Goal: Transaction & Acquisition: Obtain resource

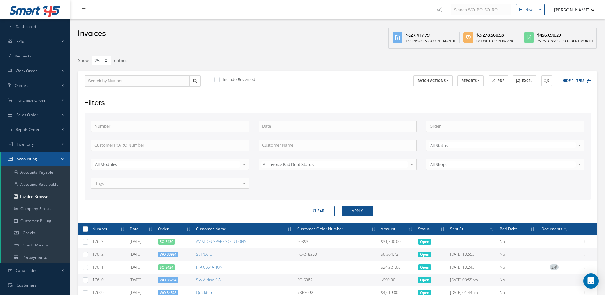
select select "25"
click at [25, 23] on link "Dashboard" at bounding box center [35, 26] width 70 height 15
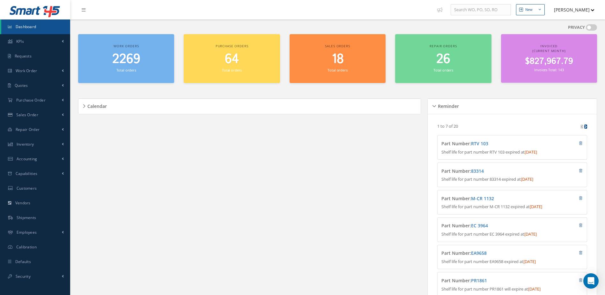
click at [136, 64] on span "2269" at bounding box center [126, 59] width 28 height 18
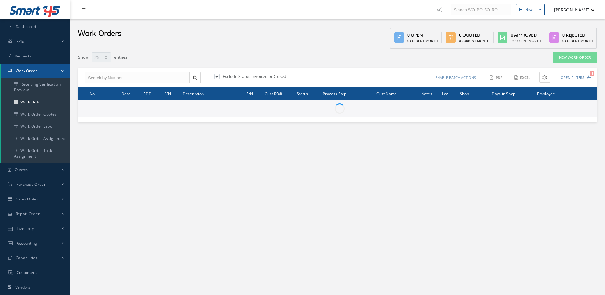
select select "25"
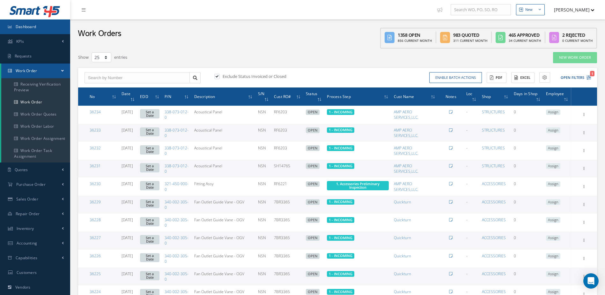
click at [36, 24] on span "Dashboard" at bounding box center [26, 26] width 21 height 5
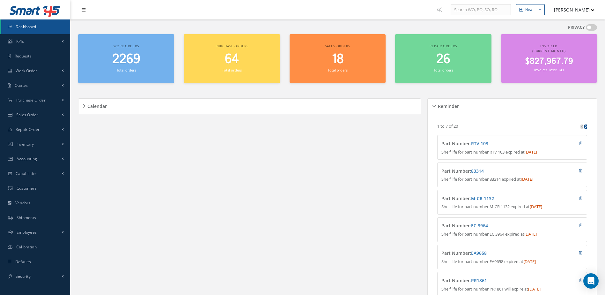
click at [528, 66] on span "$827,967.79" at bounding box center [549, 61] width 48 height 12
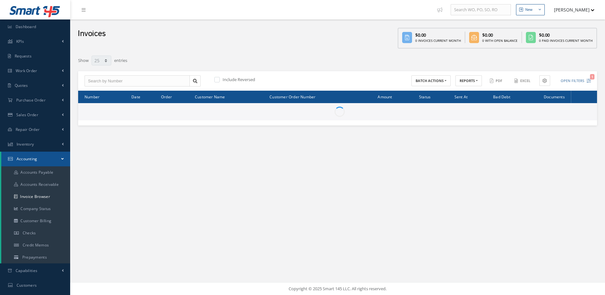
select select "25"
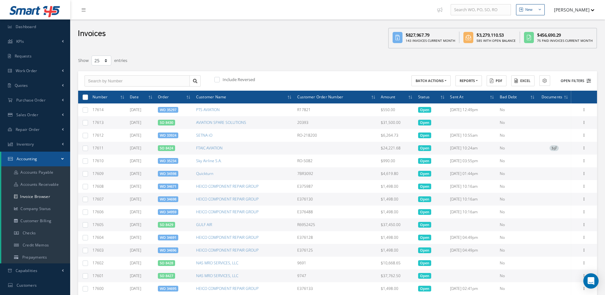
click at [570, 80] on button "Open Filters" at bounding box center [573, 81] width 36 height 11
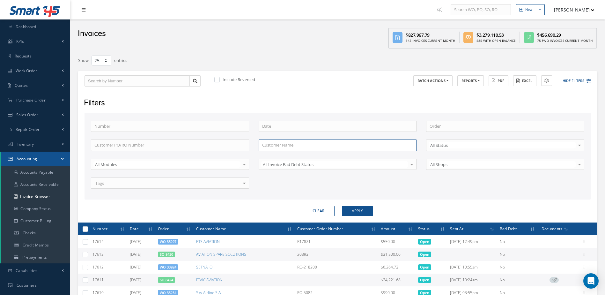
click at [286, 145] on input "text" at bounding box center [338, 144] width 158 height 11
click at [342, 206] on button "Apply" at bounding box center [357, 211] width 31 height 10
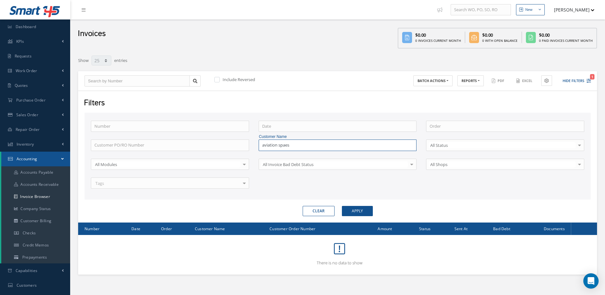
scroll to position [86, 0]
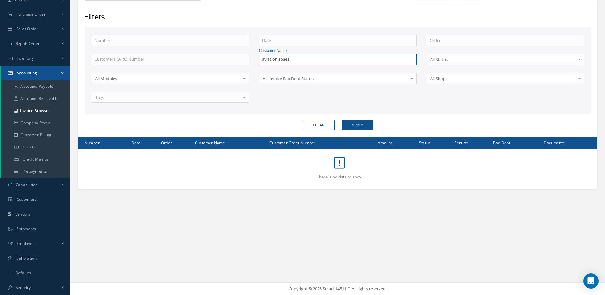
click at [298, 61] on input "aviation spaes" at bounding box center [338, 59] width 158 height 11
type input "aviation spares"
click at [342, 120] on button "Apply" at bounding box center [357, 125] width 31 height 10
click at [347, 122] on button "Apply" at bounding box center [357, 125] width 31 height 10
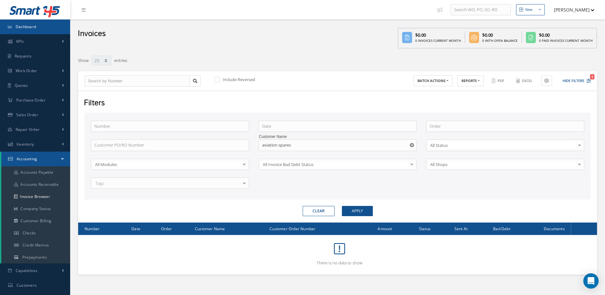
click at [26, 26] on span "Dashboard" at bounding box center [26, 26] width 21 height 5
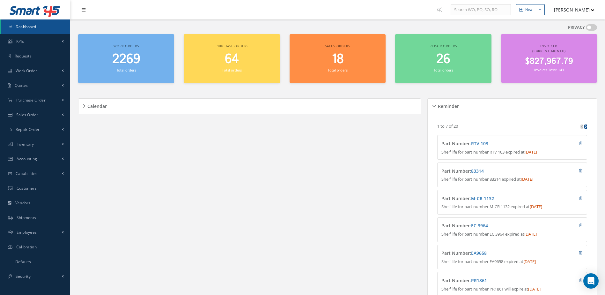
click at [539, 67] on div "$827,967.79 Invoices Total: 143" at bounding box center [549, 64] width 90 height 17
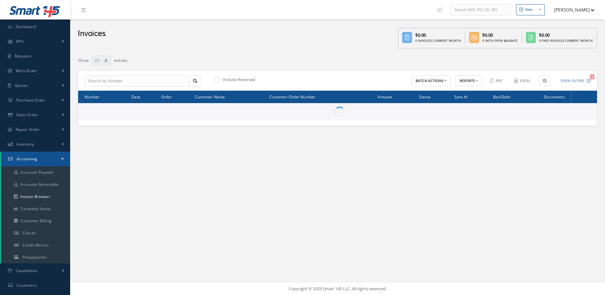
select select "25"
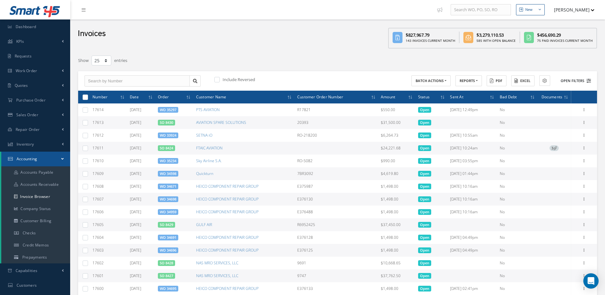
click at [571, 78] on button "Open Filters" at bounding box center [573, 81] width 36 height 11
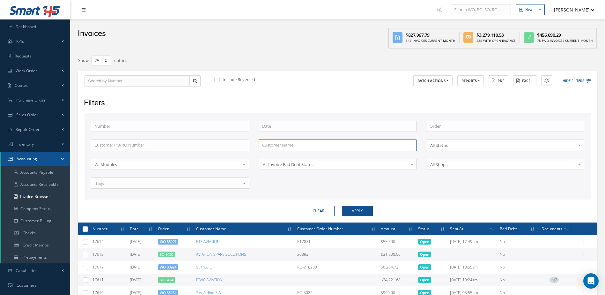
click at [323, 143] on input "text" at bounding box center [338, 144] width 158 height 11
type input "aviation spares"
click at [273, 110] on div "Filters Number Order Customer PO/RO Number Customer Name aviation spares No Mat…" at bounding box center [337, 157] width 519 height 132
click at [364, 205] on form "Number Order Customer PO/RO Number Customer Name aviation spares No Match Found…" at bounding box center [338, 165] width 506 height 104
click at [365, 207] on button "Apply" at bounding box center [357, 211] width 31 height 10
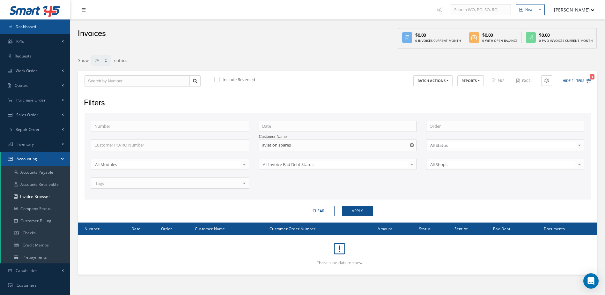
click at [19, 29] on span "Dashboard" at bounding box center [26, 26] width 21 height 5
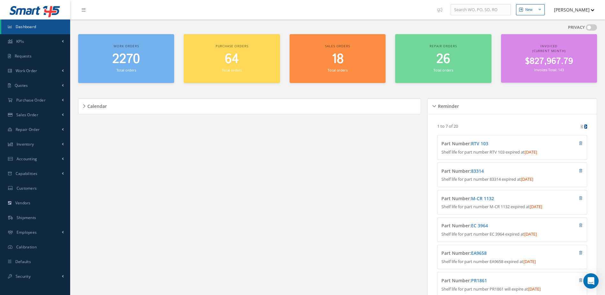
click at [554, 60] on span "$827,967.79" at bounding box center [549, 61] width 48 height 12
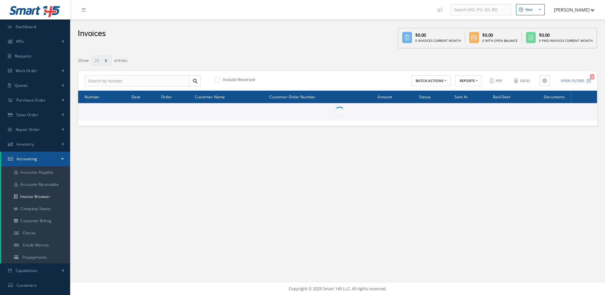
select select "25"
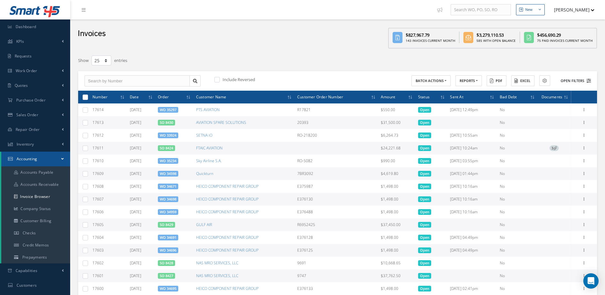
click at [572, 80] on button "Open Filters" at bounding box center [573, 81] width 36 height 11
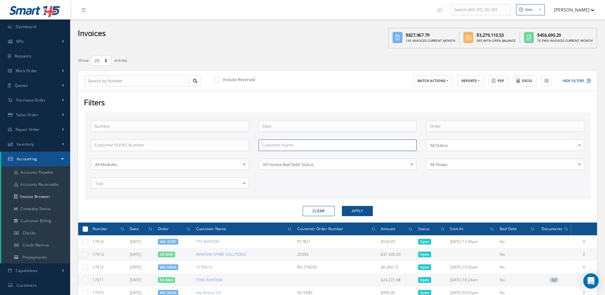
click at [308, 148] on input "text" at bounding box center [338, 144] width 158 height 11
type input "aviation spares"
click at [342, 206] on button "Apply" at bounding box center [357, 211] width 31 height 10
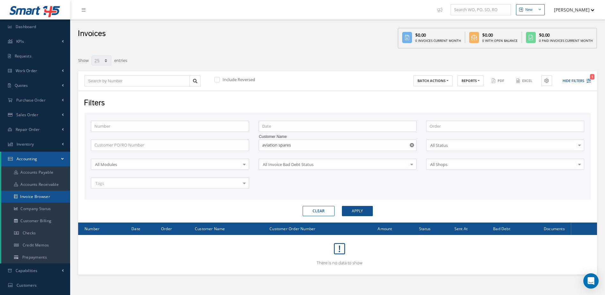
click at [34, 197] on link "Invoice Browser" at bounding box center [35, 196] width 69 height 12
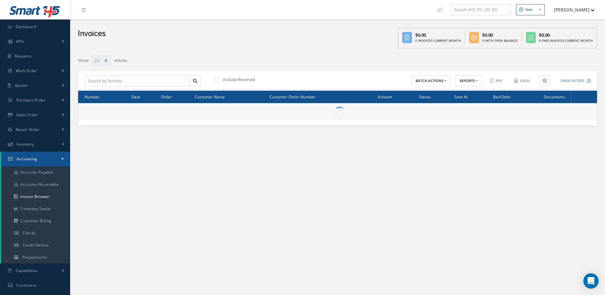
select select "25"
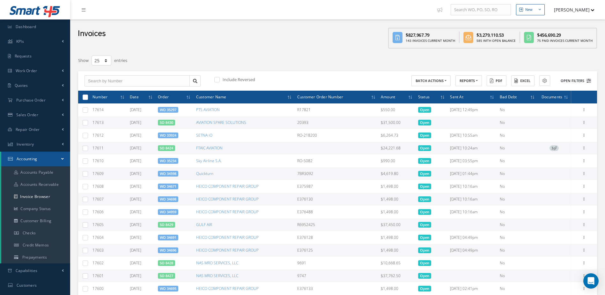
click at [577, 79] on button "Open Filters" at bounding box center [573, 81] width 36 height 11
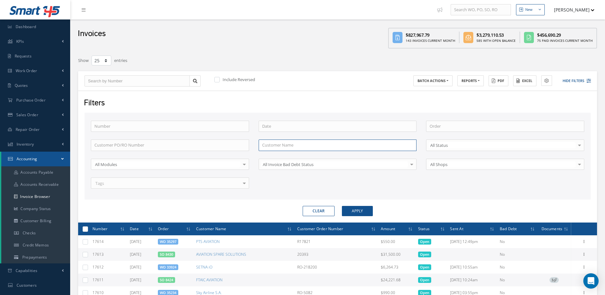
click at [286, 145] on input "text" at bounding box center [338, 144] width 158 height 11
type input "aviation spares"
click at [410, 187] on div "Number Order Customer PO/RO Number Customer Name aviation spares No Match Found…" at bounding box center [337, 159] width 503 height 76
click at [350, 208] on button "Apply" at bounding box center [357, 211] width 31 height 10
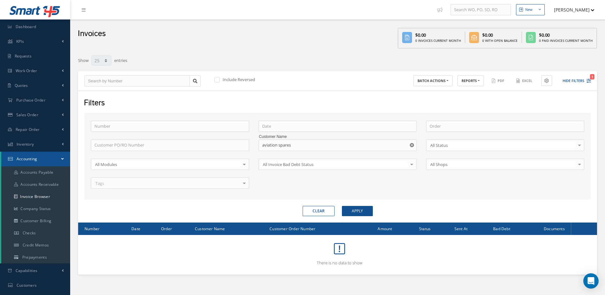
click at [578, 144] on div at bounding box center [579, 145] width 9 height 11
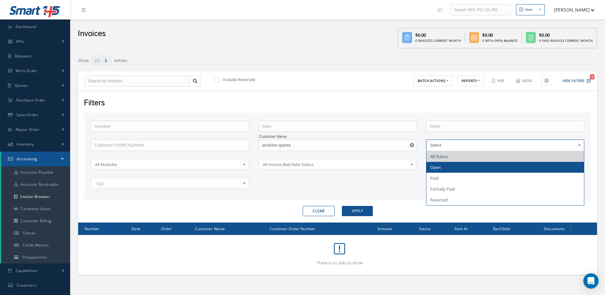
click at [452, 169] on span "Open" at bounding box center [506, 167] width 158 height 11
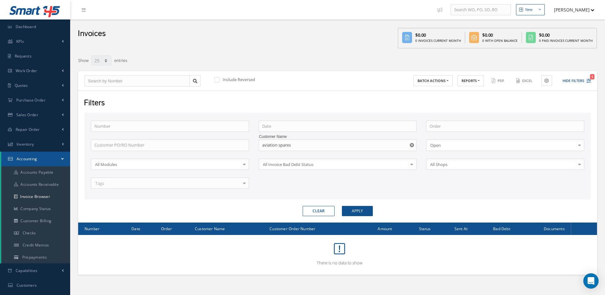
click at [349, 216] on div "Filters Number Order Customer PO/RO Number Customer Name aviation spares No Mat…" at bounding box center [337, 157] width 519 height 132
click at [348, 214] on button "Apply" at bounding box center [357, 211] width 31 height 10
click at [40, 194] on link "Invoice Browser" at bounding box center [35, 196] width 69 height 12
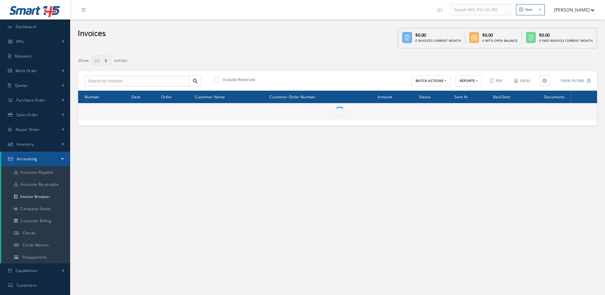
select select "25"
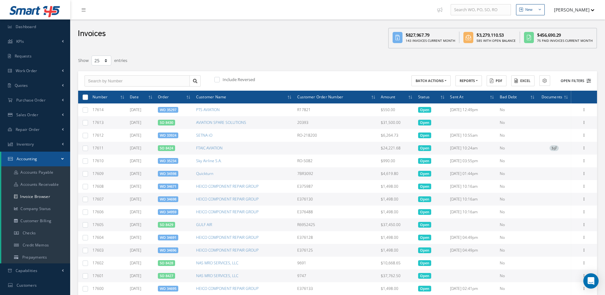
click at [570, 82] on button "Open Filters" at bounding box center [573, 81] width 36 height 11
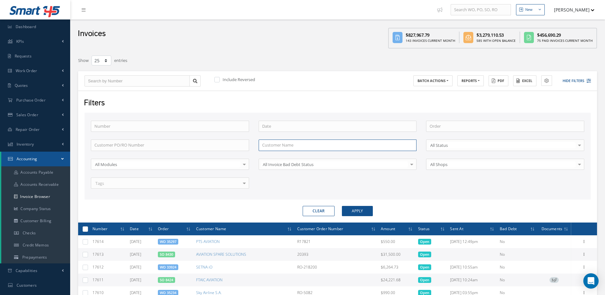
click at [316, 147] on input "text" at bounding box center [338, 144] width 158 height 11
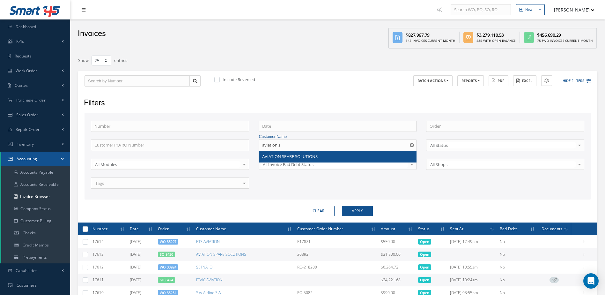
click at [289, 154] on span "AVIATION SPARE SOLUTIONS" at bounding box center [290, 156] width 56 height 6
type input "AVIATION SPARE SOLUTIONS"
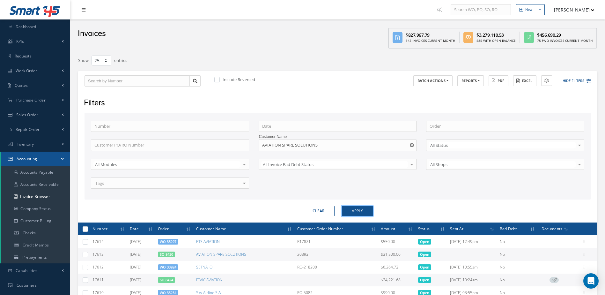
click at [362, 213] on button "Apply" at bounding box center [357, 211] width 31 height 10
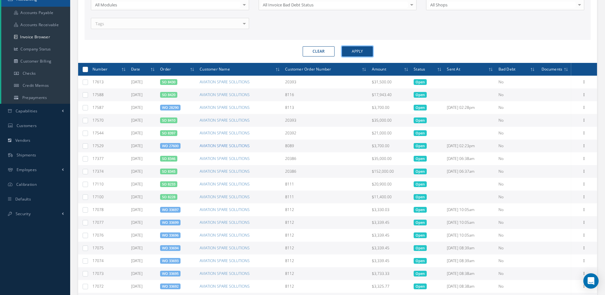
scroll to position [128, 0]
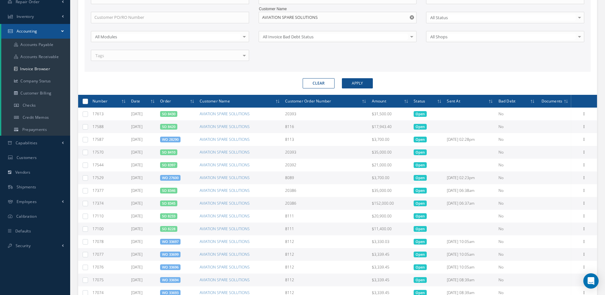
click at [176, 177] on link "WO 27600" at bounding box center [170, 177] width 17 height 5
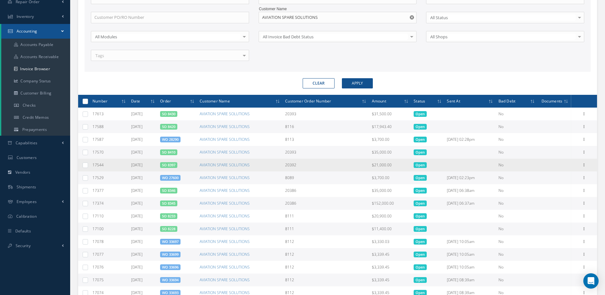
click at [175, 164] on link "SO 8397" at bounding box center [168, 164] width 13 height 5
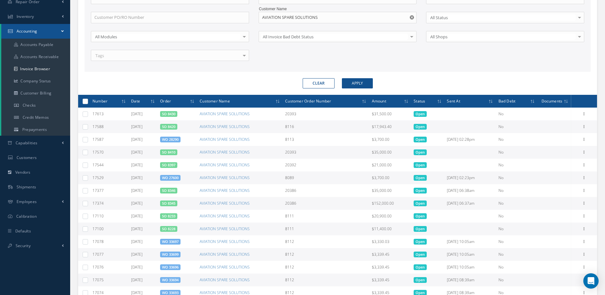
click at [175, 150] on link "SO 8410" at bounding box center [168, 152] width 13 height 5
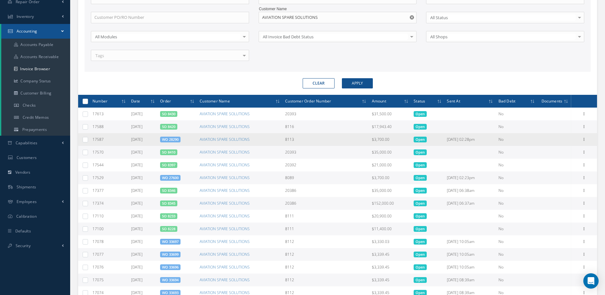
click at [179, 138] on link "WO 28290" at bounding box center [170, 139] width 17 height 5
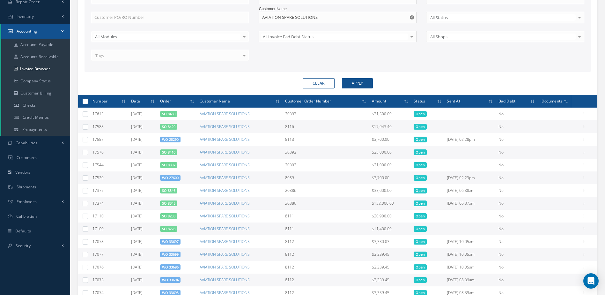
click at [174, 125] on link "SO 8420" at bounding box center [168, 126] width 13 height 5
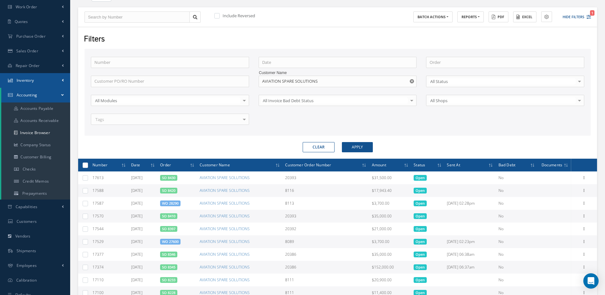
scroll to position [0, 0]
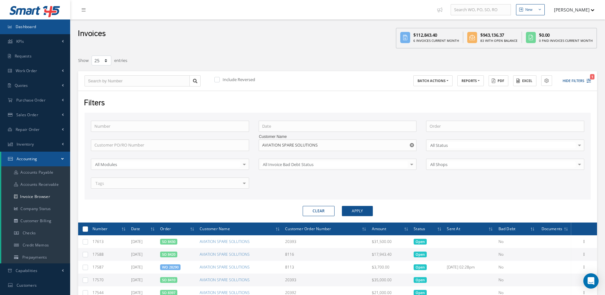
click at [39, 24] on link "Dashboard" at bounding box center [35, 26] width 70 height 15
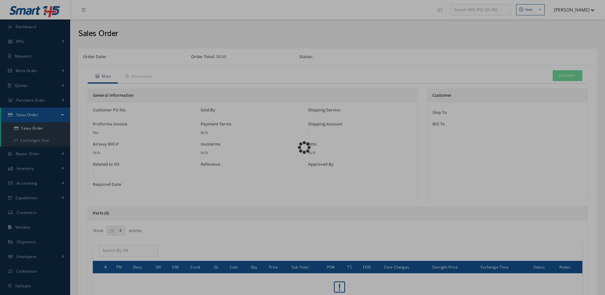
select select "25"
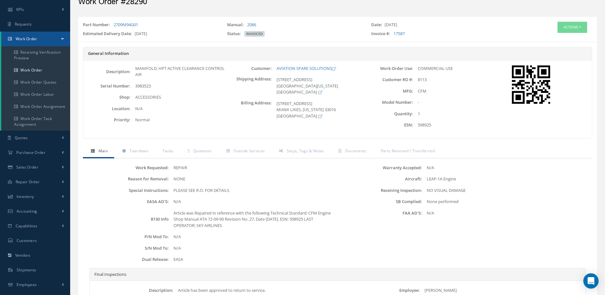
scroll to position [114, 0]
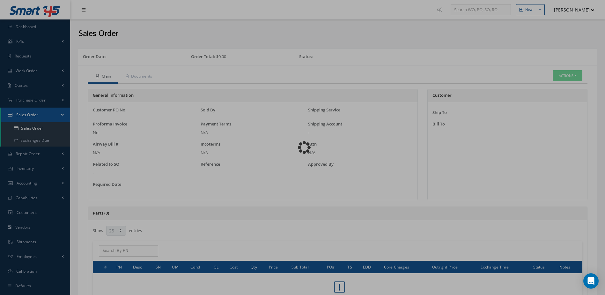
select select "25"
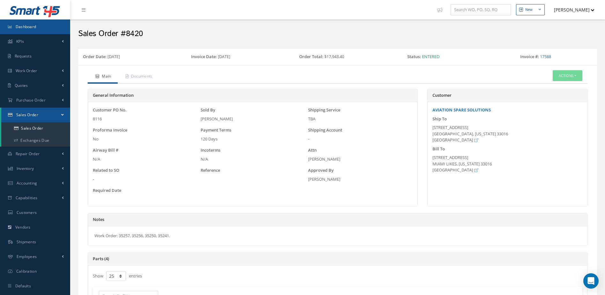
click at [53, 20] on link "Dashboard" at bounding box center [35, 26] width 70 height 15
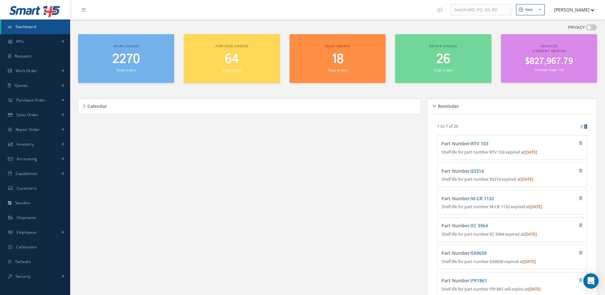
click at [547, 58] on span "$827,967.79" at bounding box center [549, 61] width 48 height 12
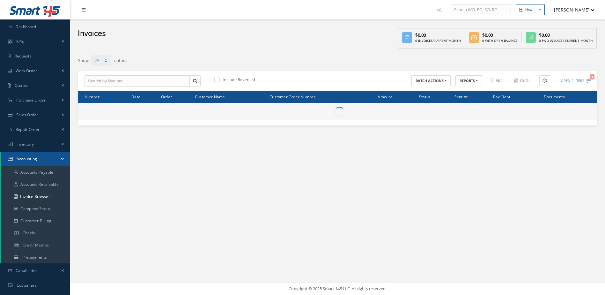
select select "25"
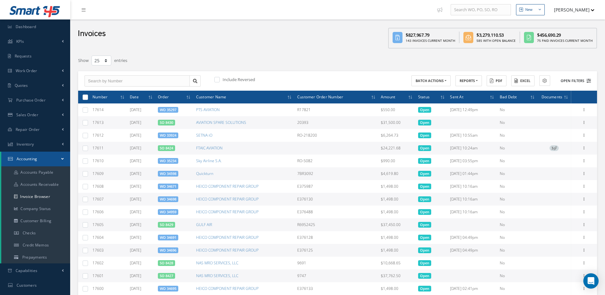
click at [573, 79] on button "Open Filters" at bounding box center [573, 81] width 36 height 11
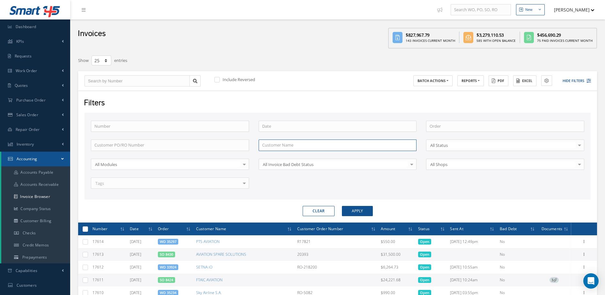
click at [276, 141] on input "text" at bounding box center [338, 144] width 158 height 11
click at [322, 143] on input "text" at bounding box center [338, 144] width 158 height 11
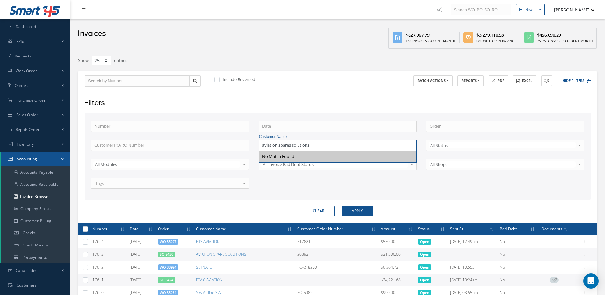
click at [291, 146] on input "aviation spares solutions" at bounding box center [338, 144] width 158 height 11
click at [327, 145] on input "aviation spare solutions" at bounding box center [338, 144] width 158 height 11
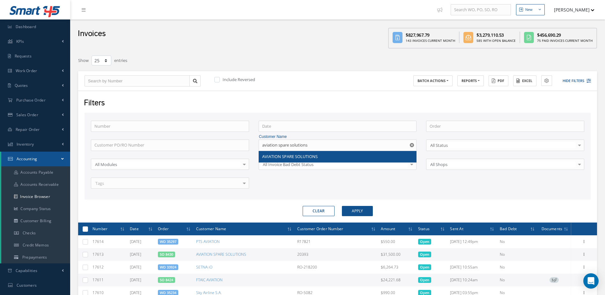
click at [305, 156] on span "AVIATION SPARE SOLUTIONS" at bounding box center [290, 156] width 56 height 6
type input "AVIATION SPARE SOLUTIONS"
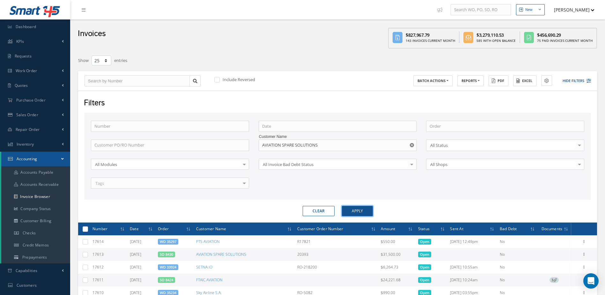
click at [359, 211] on button "Apply" at bounding box center [357, 211] width 31 height 10
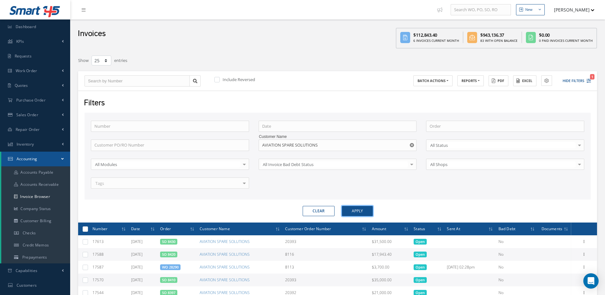
click at [360, 212] on button "Apply" at bounding box center [357, 211] width 31 height 10
click at [31, 31] on link "Dashboard" at bounding box center [35, 26] width 70 height 15
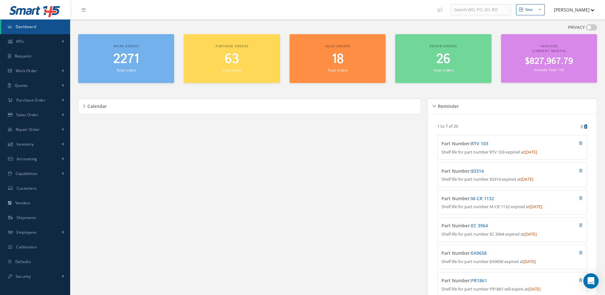
click at [133, 61] on span "2271" at bounding box center [126, 59] width 26 height 18
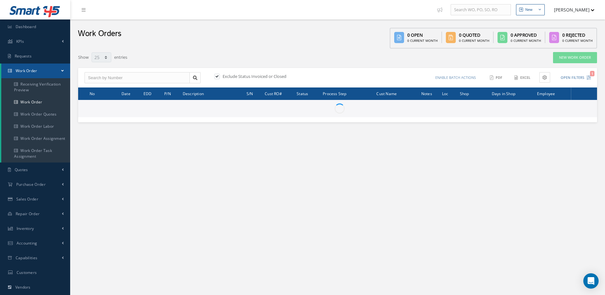
select select "25"
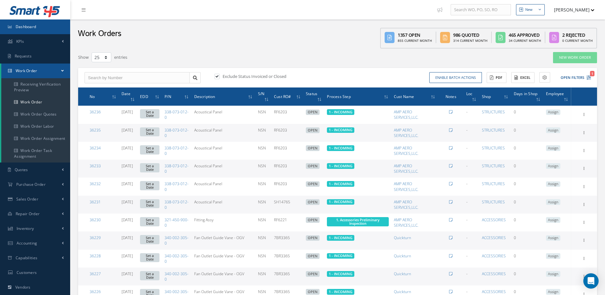
click at [41, 22] on link "Dashboard" at bounding box center [35, 26] width 70 height 15
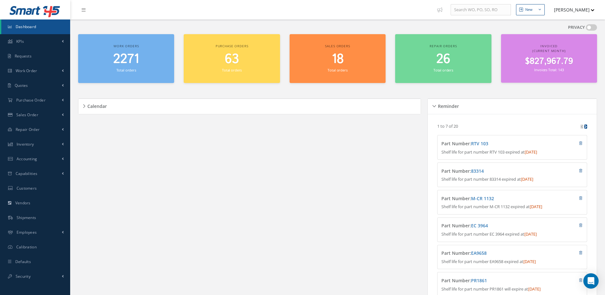
click at [37, 28] on link "Dashboard" at bounding box center [35, 26] width 69 height 15
click at [131, 63] on span "2271" at bounding box center [126, 59] width 26 height 18
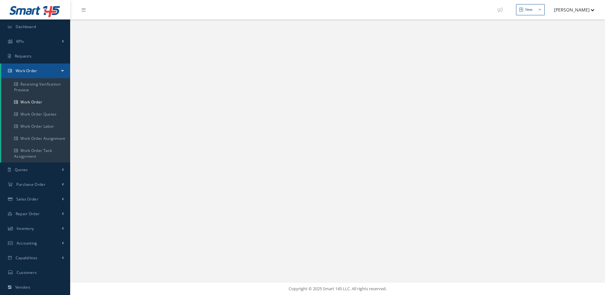
select select "25"
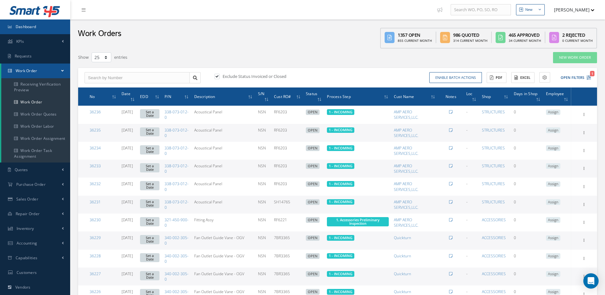
click at [28, 22] on link "Dashboard" at bounding box center [35, 26] width 70 height 15
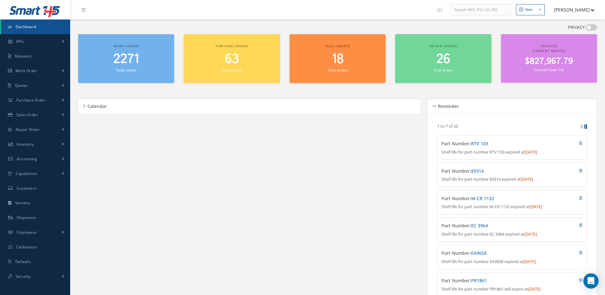
click at [27, 28] on span "Dashboard" at bounding box center [26, 26] width 21 height 5
click at [35, 22] on link "Dashboard" at bounding box center [35, 26] width 69 height 15
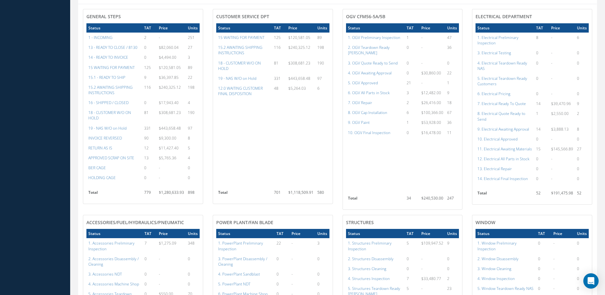
scroll to position [287, 0]
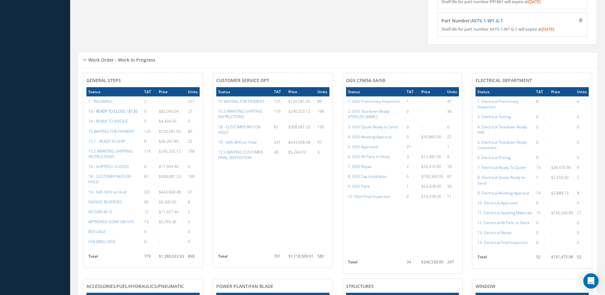
click at [119, 113] on a=20&excludeInternalCustomer=false&excludeInvoicedOrClosed=true&&filtersHidded"] "13 - READY TO CLOSE / 8130" at bounding box center [112, 110] width 49 height 5
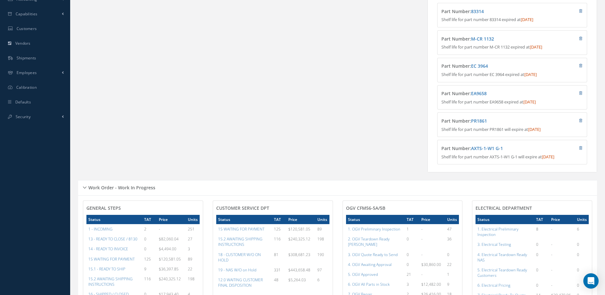
scroll to position [0, 0]
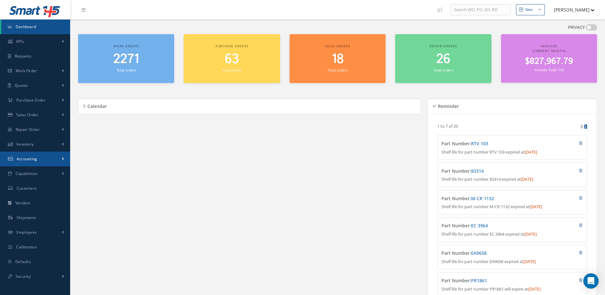
click at [26, 156] on span "Accounting" at bounding box center [27, 158] width 21 height 5
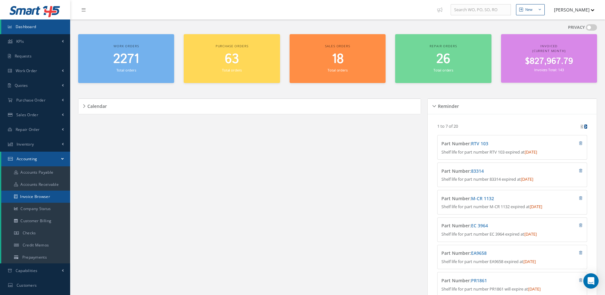
click at [37, 199] on link "Invoice Browser" at bounding box center [35, 196] width 69 height 12
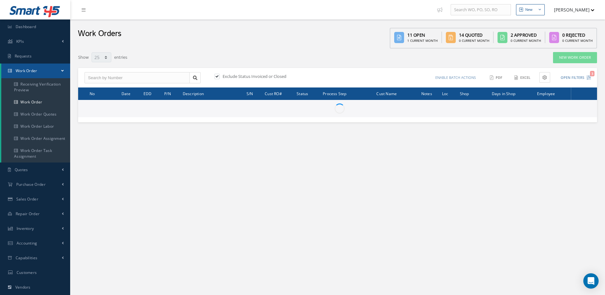
select select "25"
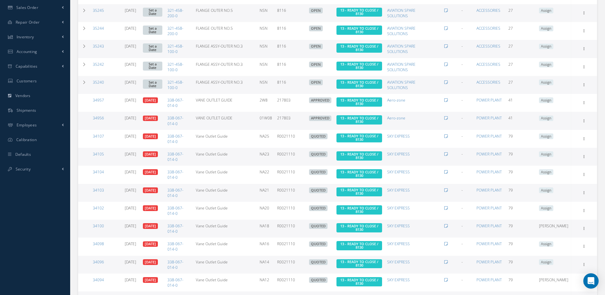
scroll to position [309, 0]
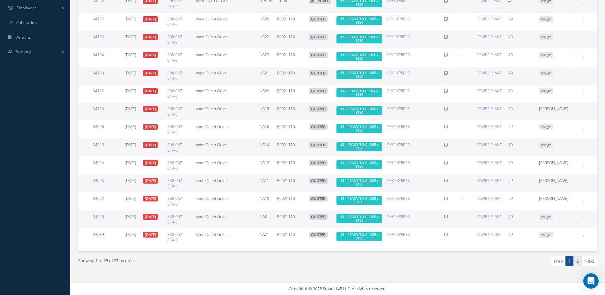
click at [576, 263] on link "2" at bounding box center [578, 261] width 8 height 10
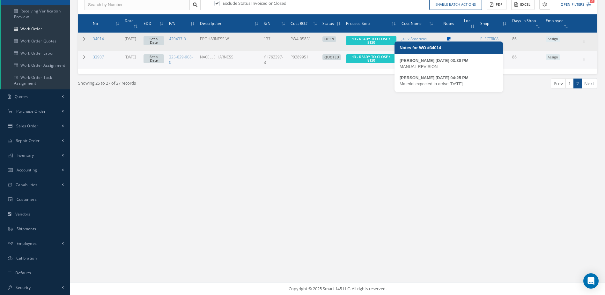
click at [450, 38] on icon at bounding box center [449, 39] width 4 height 4
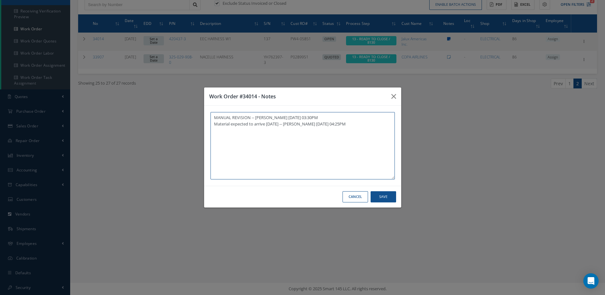
type textarea "MANUAL REVISION -- Andres Chaves 06/02/2025 03:30PM Material expected to arrive…"
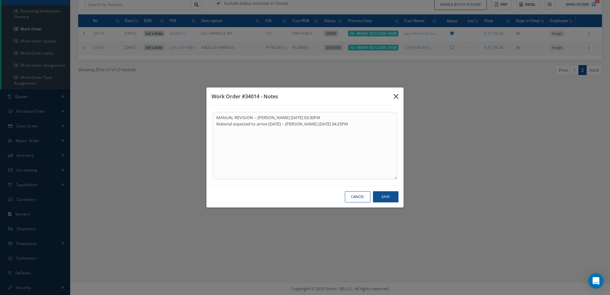
click at [395, 94] on icon "button" at bounding box center [396, 97] width 5 height 8
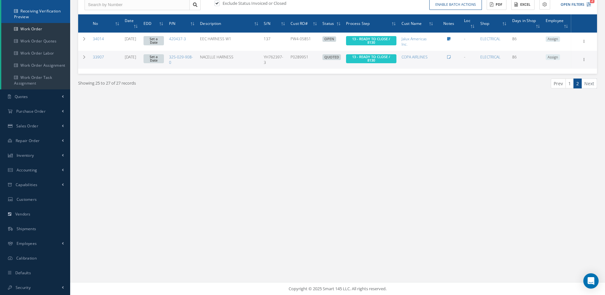
scroll to position [0, 0]
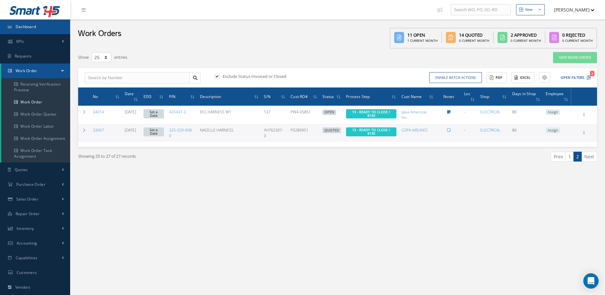
click at [26, 27] on span "Dashboard" at bounding box center [26, 26] width 21 height 5
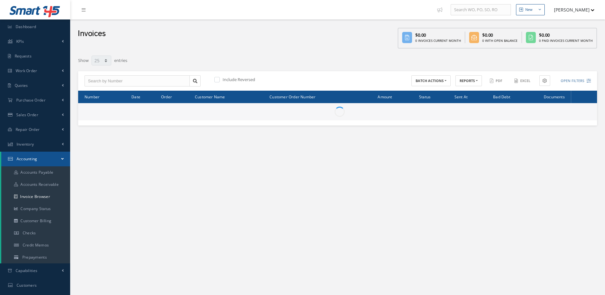
select select "25"
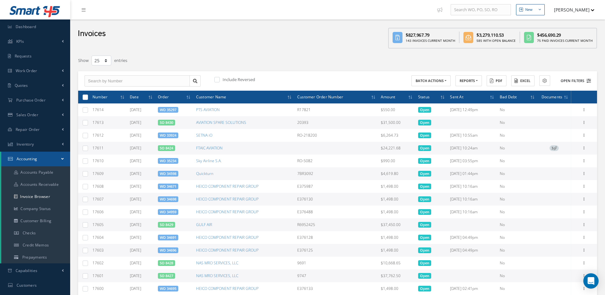
click at [565, 80] on button "Open Filters" at bounding box center [573, 81] width 36 height 11
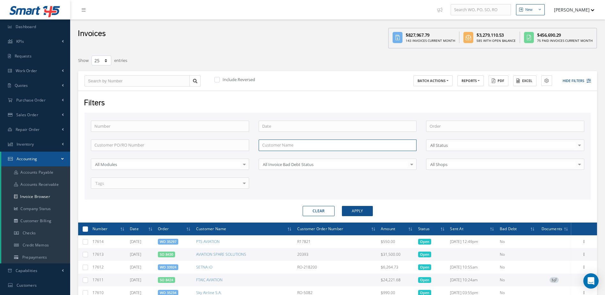
click at [304, 140] on input "text" at bounding box center [338, 144] width 158 height 11
type input "tmg"
click at [342, 206] on button "Apply" at bounding box center [357, 211] width 31 height 10
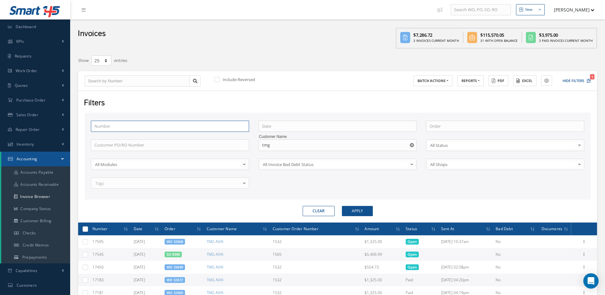
click at [108, 129] on input "text" at bounding box center [170, 126] width 158 height 11
type input "1"
type input "15"
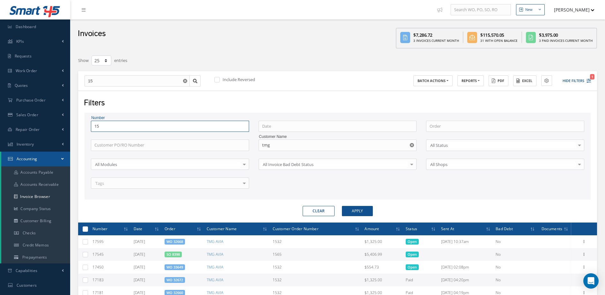
type input "158"
type input "1582"
type input "15825"
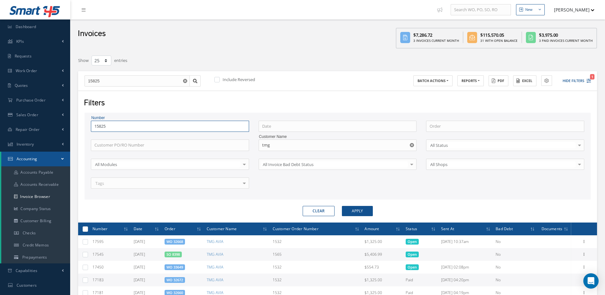
type input "15825"
click at [342, 206] on button "Apply" at bounding box center [357, 211] width 31 height 10
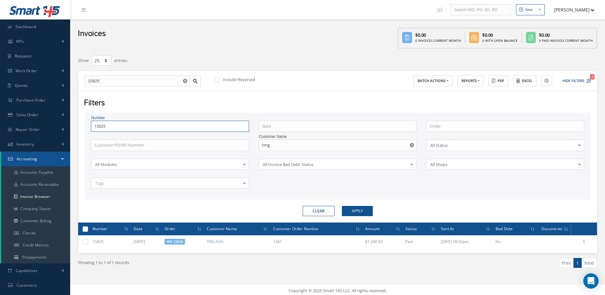
type input "1582"
type input "158"
type input "1585"
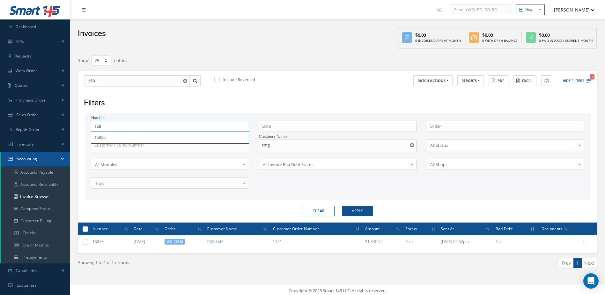
type input "1585"
type input "15856"
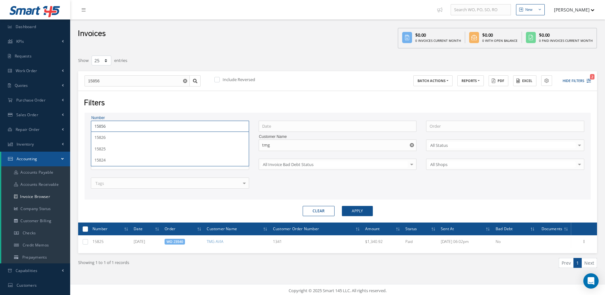
type input "15856"
click at [342, 206] on button "Apply" at bounding box center [357, 211] width 31 height 10
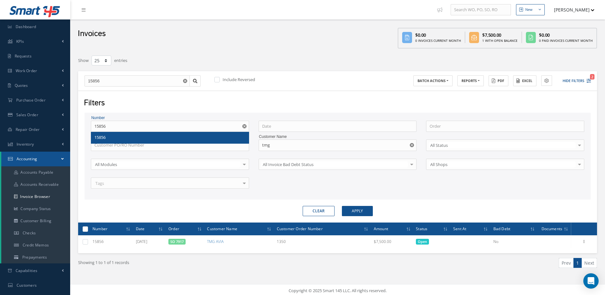
click at [410, 145] on icon "Reset" at bounding box center [412, 145] width 4 height 4
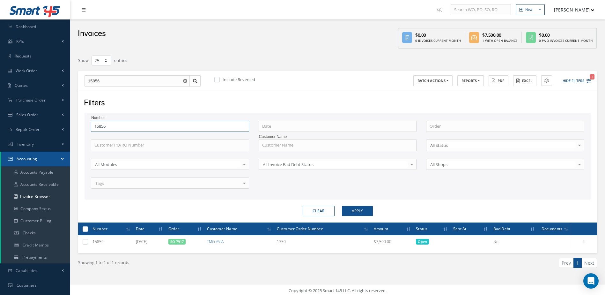
drag, startPoint x: 148, startPoint y: 121, endPoint x: 151, endPoint y: 126, distance: 5.4
click at [149, 122] on input "15856" at bounding box center [170, 126] width 158 height 11
type input "1585"
type input "158"
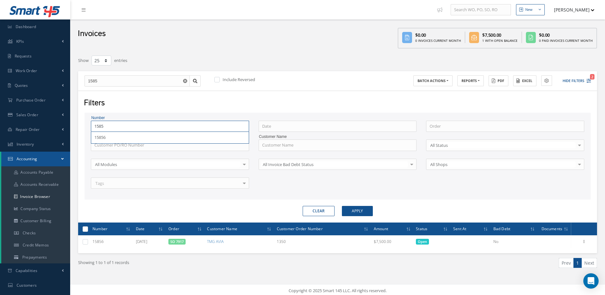
type input "158"
type input "15"
type input "1"
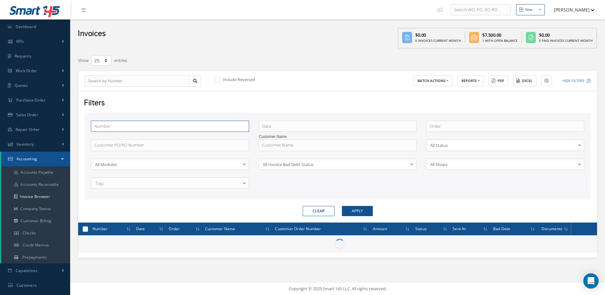
type input "1"
type input "16"
type input "165"
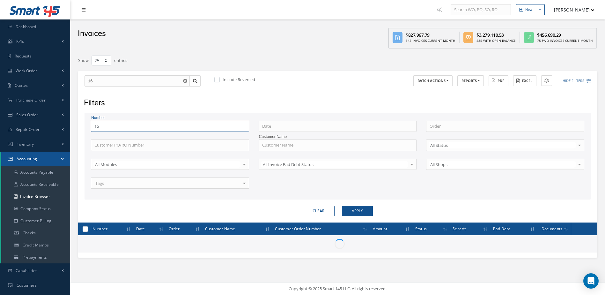
type input "165"
type input "1659"
type input "16597"
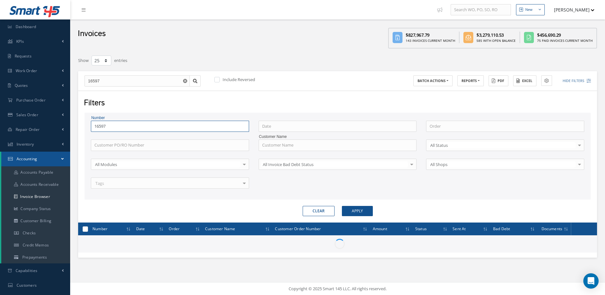
click at [342, 206] on button "Apply" at bounding box center [357, 211] width 31 height 10
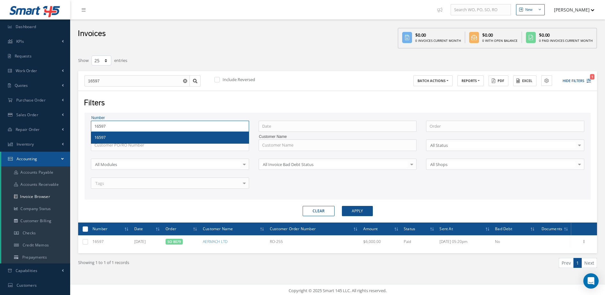
click at [121, 125] on input "16597" at bounding box center [170, 126] width 158 height 11
type input "1659"
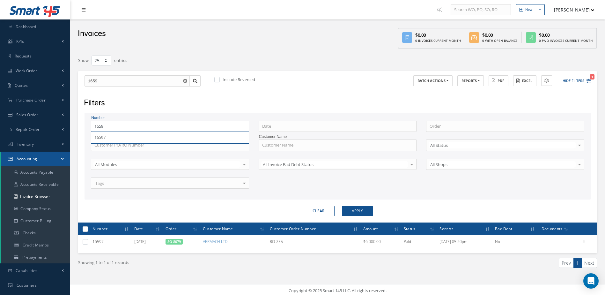
type input "165"
type input "16"
type input "167"
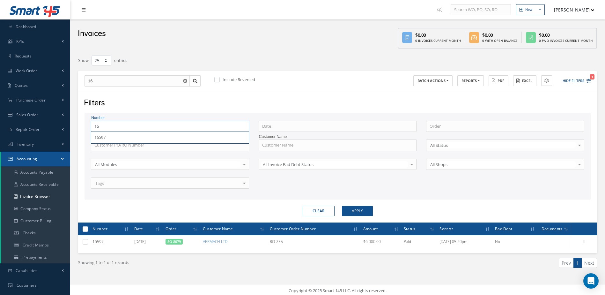
type input "167"
type input "1670"
type input "16705"
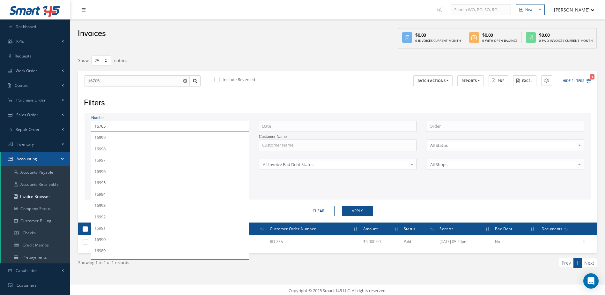
type input "16705"
click at [342, 206] on button "Apply" at bounding box center [357, 211] width 31 height 10
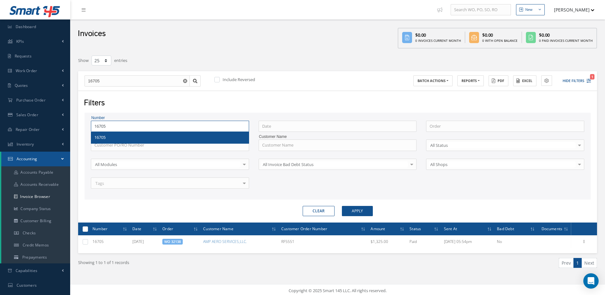
click at [110, 126] on input "16705" at bounding box center [170, 126] width 158 height 11
type input "1670"
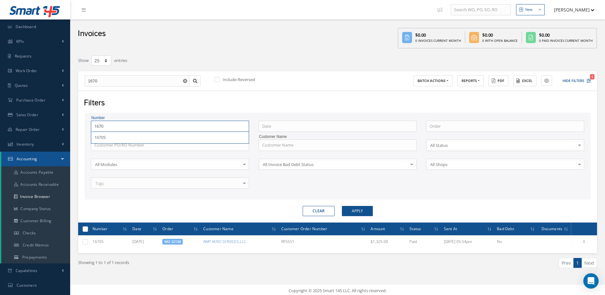
type input "16701"
click at [342, 206] on button "Apply" at bounding box center [357, 211] width 31 height 10
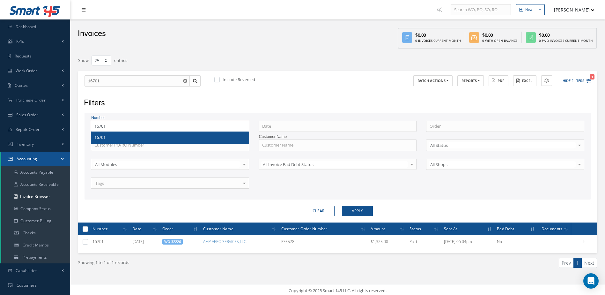
click at [147, 126] on input "16701" at bounding box center [170, 126] width 158 height 11
type input "1670"
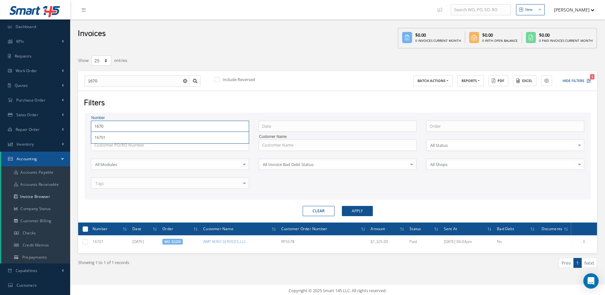
type input "167"
type input "16"
type input "166"
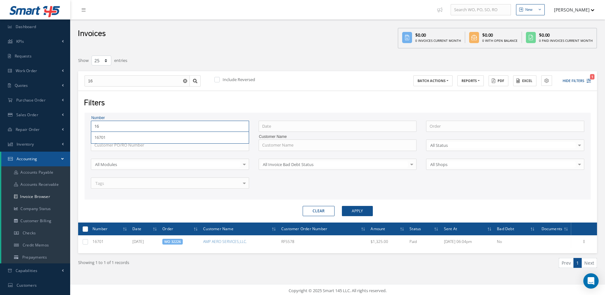
type input "166"
type input "1669"
type input "16692"
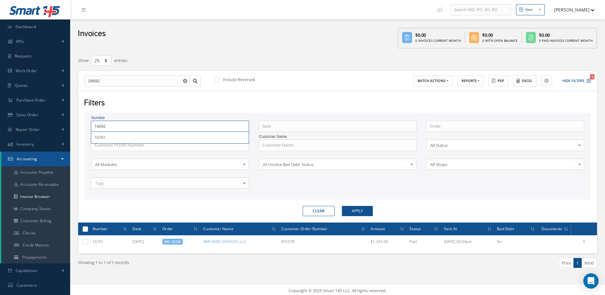
click at [342, 206] on button "Apply" at bounding box center [357, 211] width 31 height 10
click at [165, 128] on input "16692" at bounding box center [170, 126] width 158 height 11
type input "1669"
type input "166"
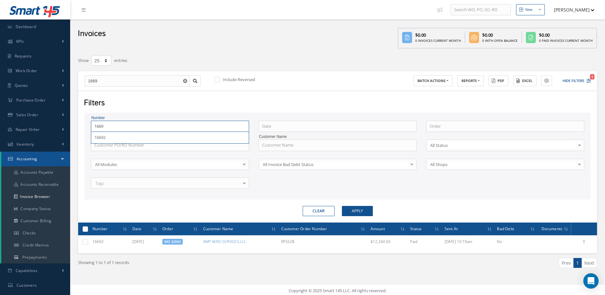
type input "166"
type input "16"
type input "167"
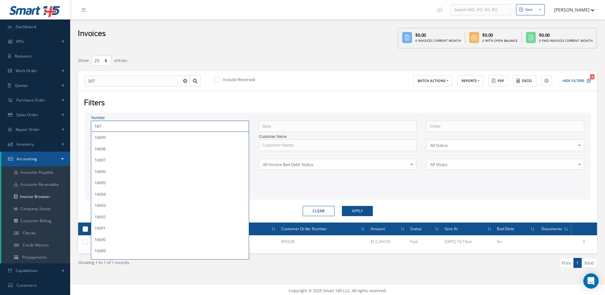
type input "1670"
type input "16700"
click at [342, 206] on button "Apply" at bounding box center [357, 211] width 31 height 10
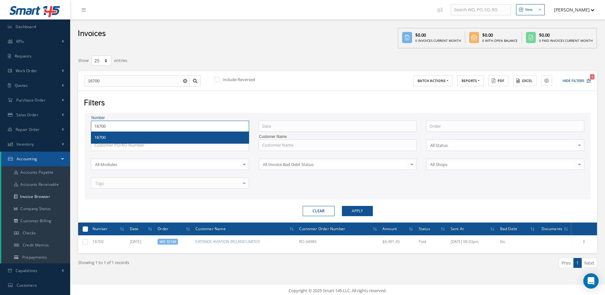
type input "1670"
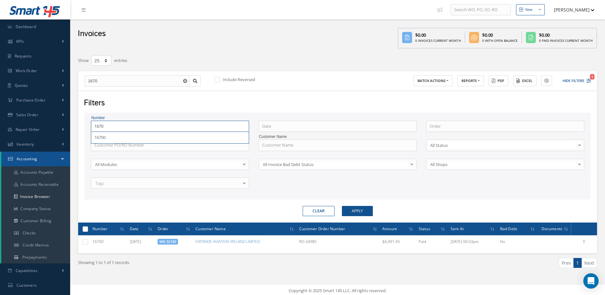
type input "167"
type input "16"
type input "166"
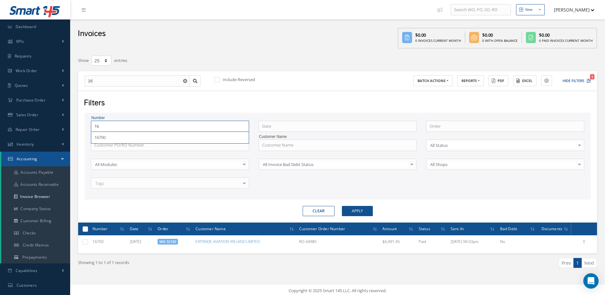
type input "166"
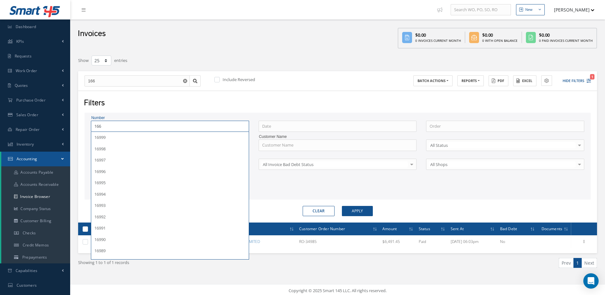
type input "1665"
type input "16650"
click at [342, 206] on button "Apply" at bounding box center [357, 211] width 31 height 10
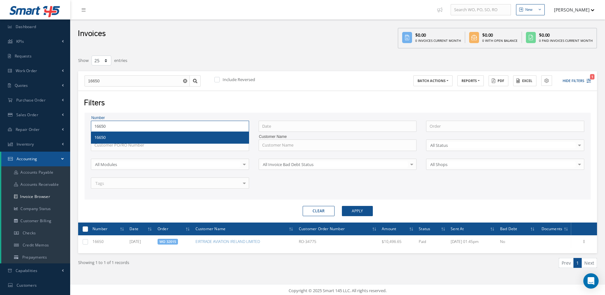
type input "1665"
type input "166"
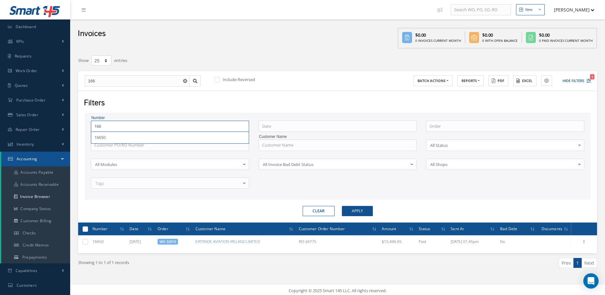
type input "16"
type input "166"
type input "1666"
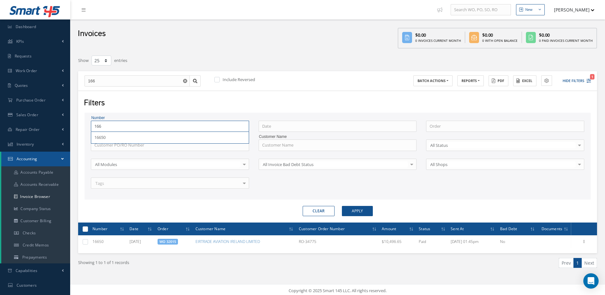
type input "1666"
type input "16668"
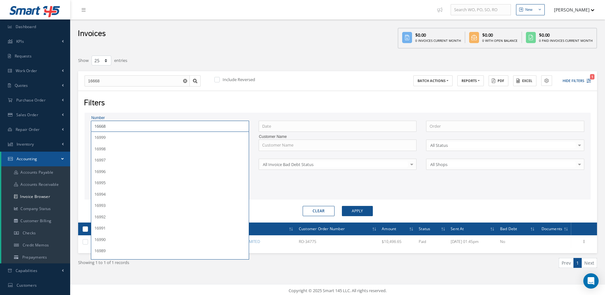
type input "16668"
click at [342, 206] on button "Apply" at bounding box center [357, 211] width 31 height 10
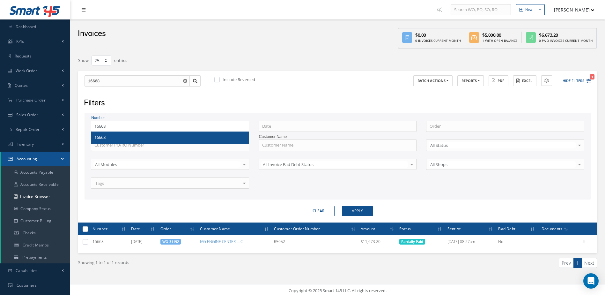
click at [116, 125] on input "16668" at bounding box center [170, 126] width 158 height 11
type input "1666"
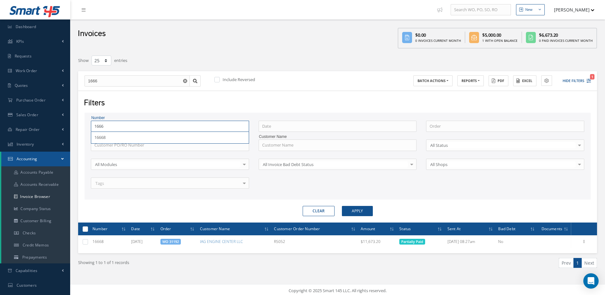
type input "166"
type input "16"
type input "167"
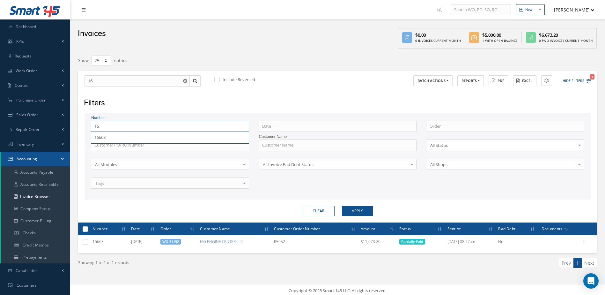
type input "167"
type input "1671"
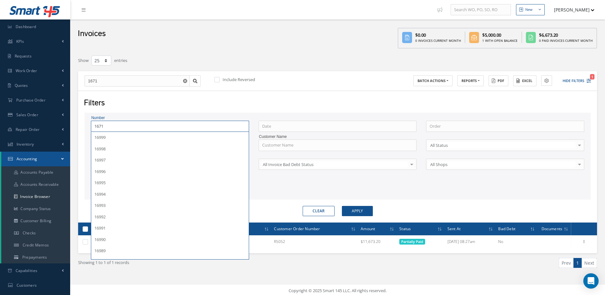
type input "16719"
click at [342, 206] on button "Apply" at bounding box center [357, 211] width 31 height 10
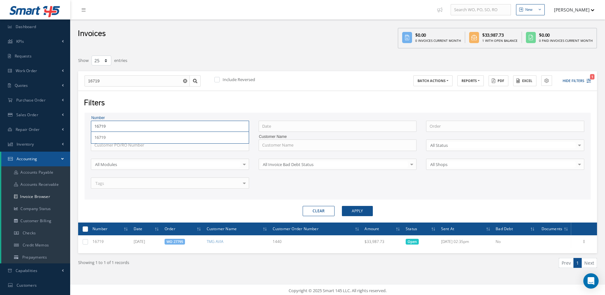
type input "1671"
type input "167"
type input "16"
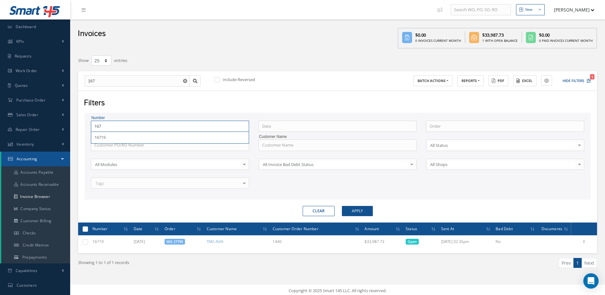
type input "16"
type input "1"
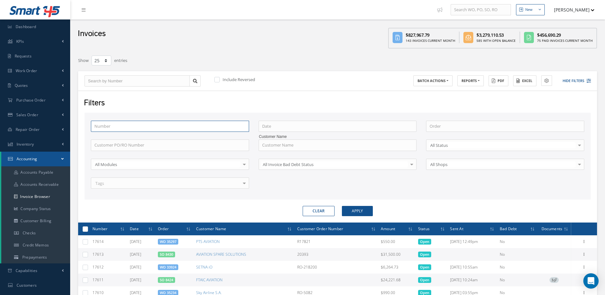
click at [153, 123] on input "text" at bounding box center [170, 126] width 158 height 11
type input "1"
type input "16"
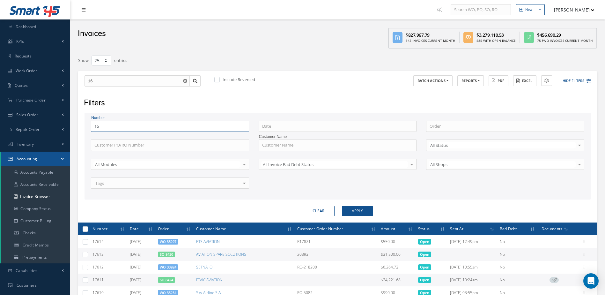
type input "167"
type input "1671"
type input "16718"
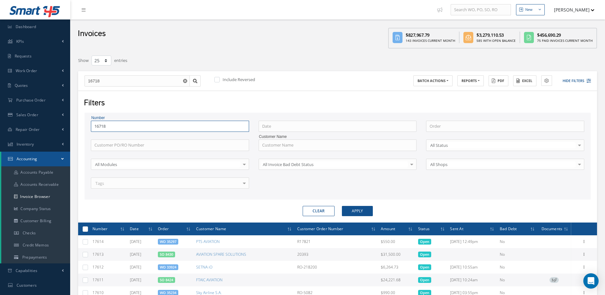
type input "16718"
click at [342, 206] on button "Apply" at bounding box center [357, 211] width 31 height 10
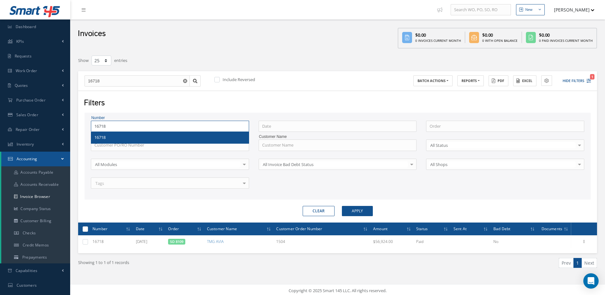
click at [186, 126] on input "16718" at bounding box center [170, 126] width 158 height 11
type input "1671"
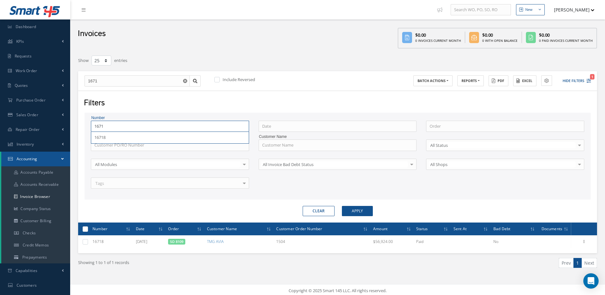
type input "167"
type input "16"
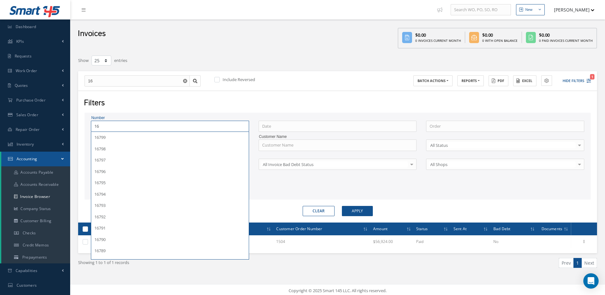
type input "166"
type input "1668"
type input "16681"
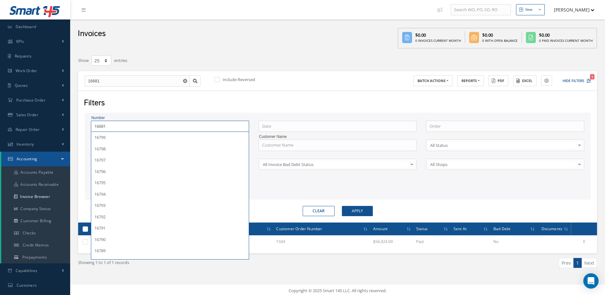
click at [342, 206] on button "Apply" at bounding box center [357, 211] width 31 height 10
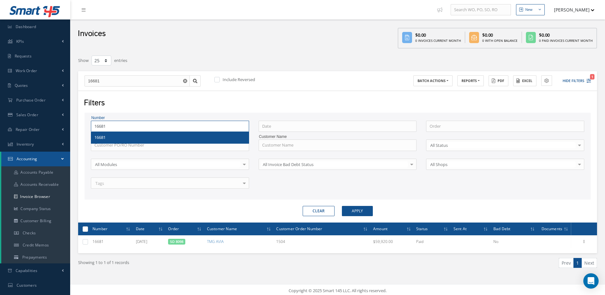
click at [133, 125] on input "16681" at bounding box center [170, 126] width 158 height 11
type input "1668"
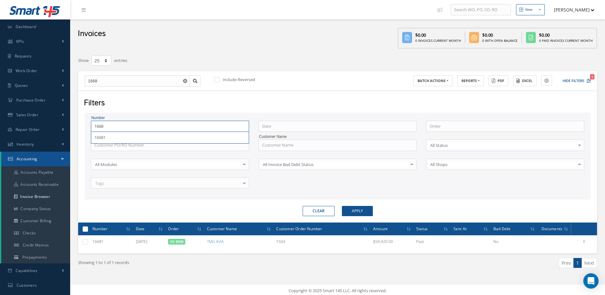
type input "166"
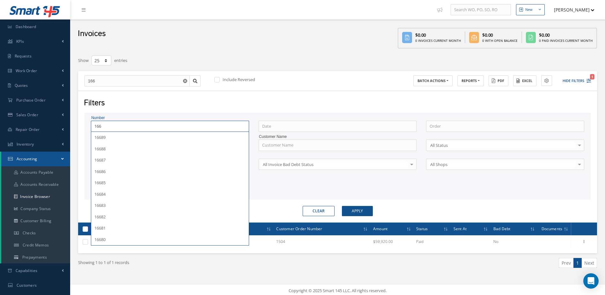
type input "1667"
type input "16675"
click at [342, 206] on button "Apply" at bounding box center [357, 211] width 31 height 10
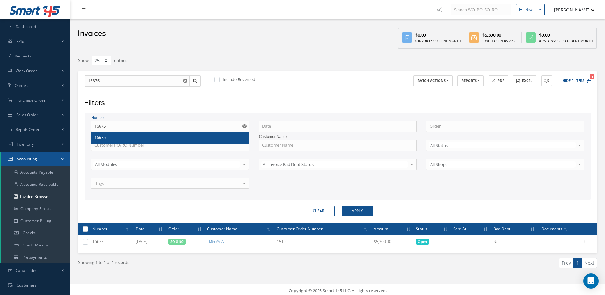
click at [129, 139] on div "16675" at bounding box center [169, 137] width 151 height 6
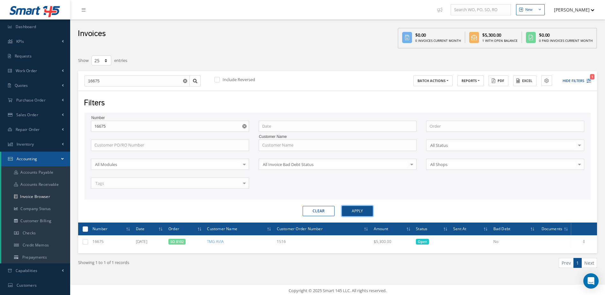
click at [359, 206] on button "Apply" at bounding box center [357, 211] width 31 height 10
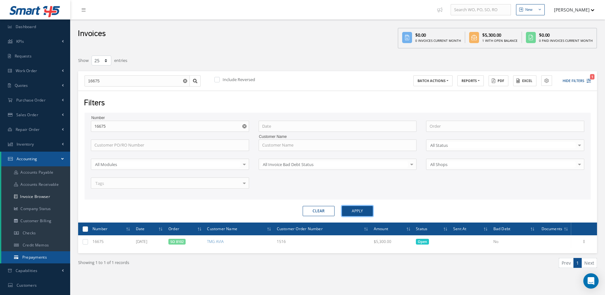
scroll to position [86, 0]
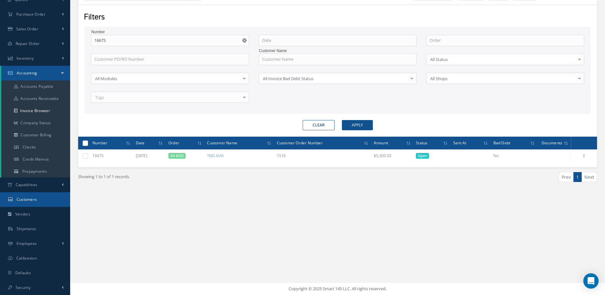
click at [28, 202] on span "Customers" at bounding box center [27, 199] width 20 height 5
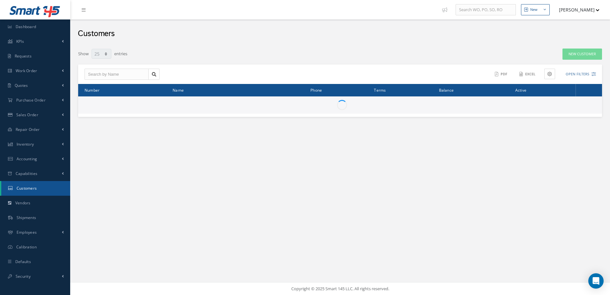
select select "25"
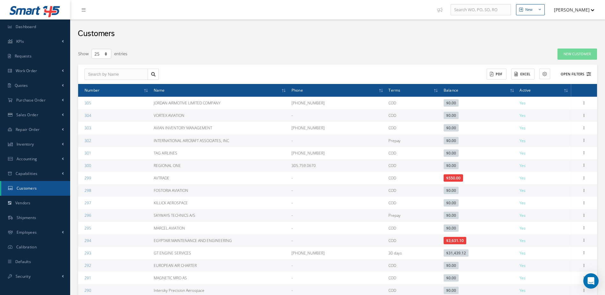
click at [567, 73] on button "Open Filters" at bounding box center [573, 74] width 36 height 11
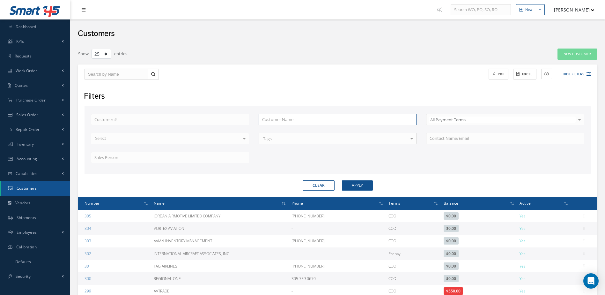
click at [281, 116] on input "text" at bounding box center [338, 119] width 158 height 11
type input "t"
type input "tm"
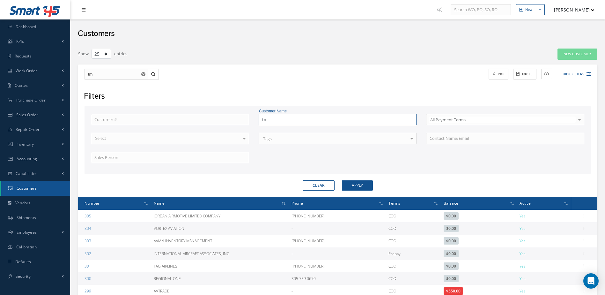
type input "tmg"
click at [342, 180] on button "Apply" at bounding box center [357, 185] width 31 height 10
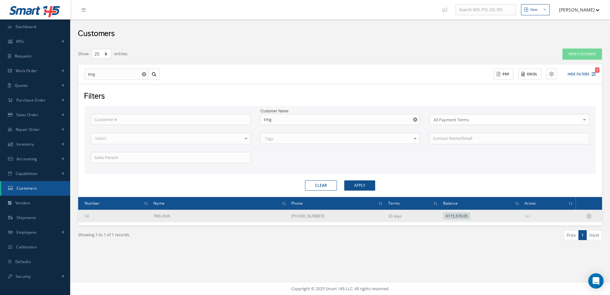
click at [590, 215] on icon at bounding box center [589, 215] width 6 height 5
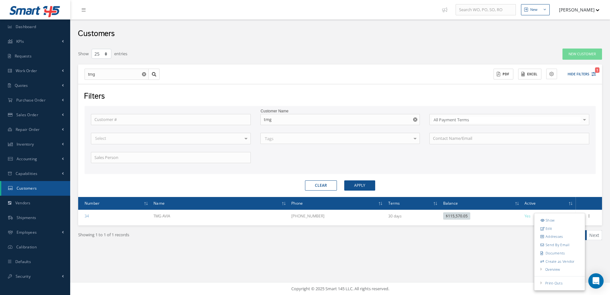
click at [517, 268] on div "Show 10 25 50 100 entries New Customer tmg ACTIONS Receive Payments Select Cust…" at bounding box center [340, 157] width 530 height 224
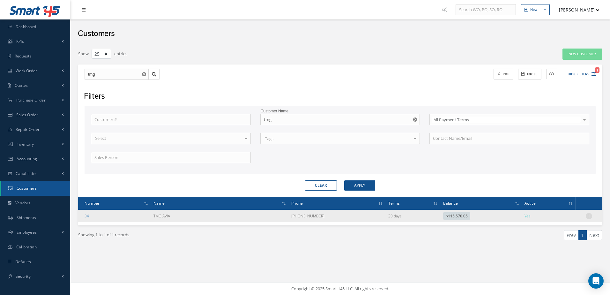
click at [592, 216] on icon at bounding box center [589, 215] width 6 height 5
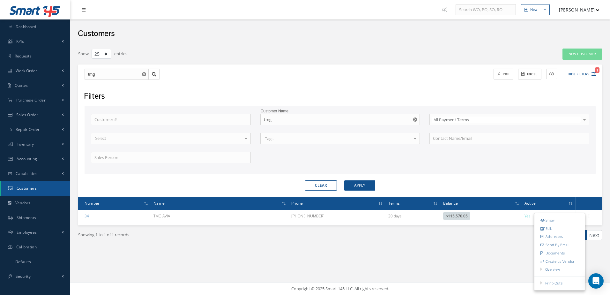
click at [0, 0] on link "Current Statement" at bounding box center [0, 0] width 0 height 0
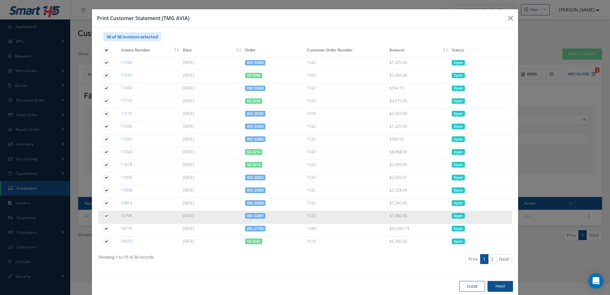
scroll to position [16, 0]
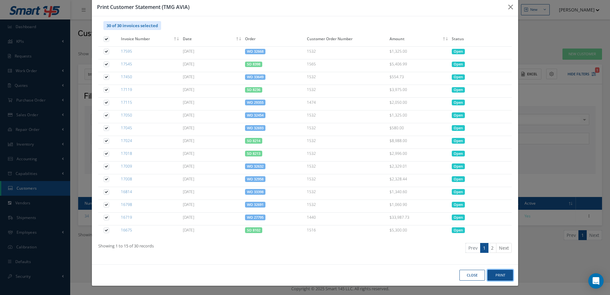
click at [0, 0] on button "Print" at bounding box center [0, 0] width 0 height 0
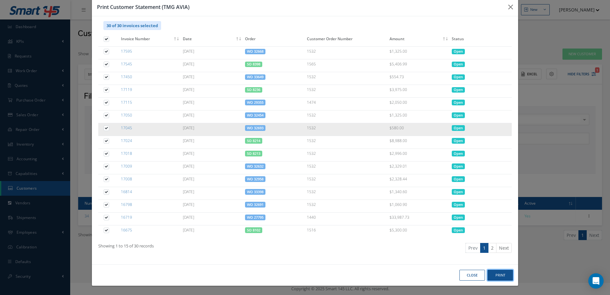
scroll to position [0, 0]
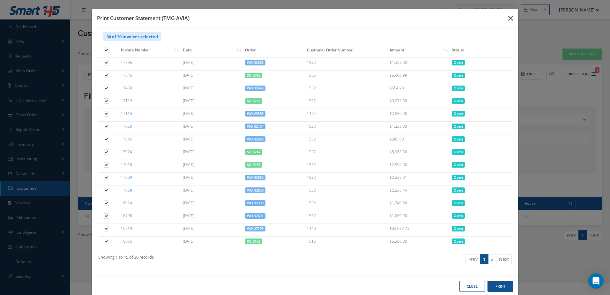
click at [0, 0] on icon "button" at bounding box center [0, 0] width 0 height 0
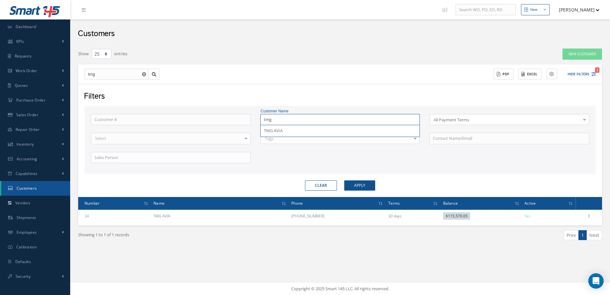
click at [278, 122] on input "tmg" at bounding box center [340, 119] width 160 height 11
type input "tmgt"
type input "tmgtt"
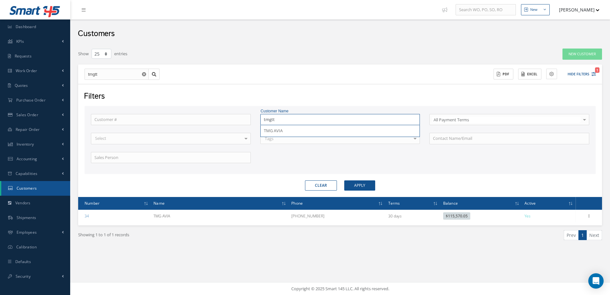
type input "tmgttt"
type input "tmgtttt"
type input "tmgttttt"
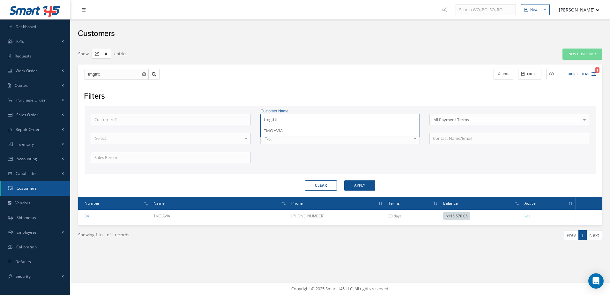
type input "tmgttttt"
type input "tmgtttt"
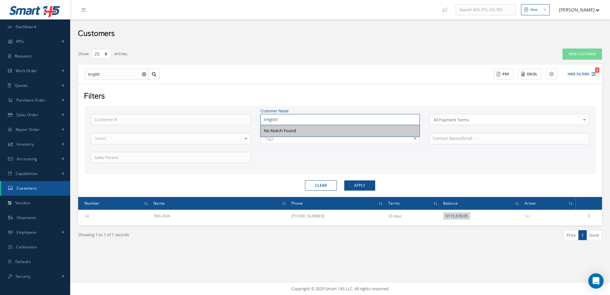
type input "tmgttt"
type input "tmgtt"
type input "tmgt"
type input "tmg"
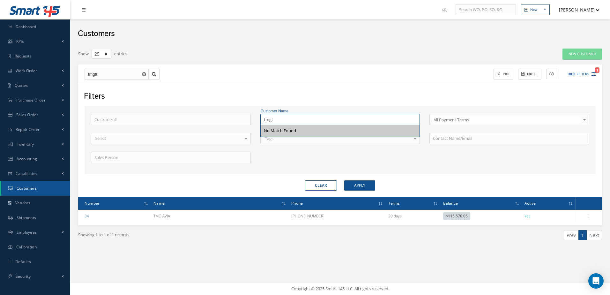
type input "tmg"
type input "tm"
type input "t"
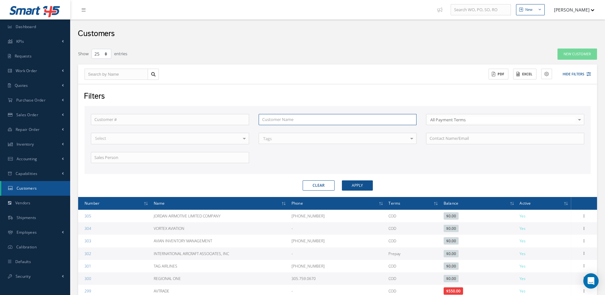
type input "a"
type input "am"
type input "amp"
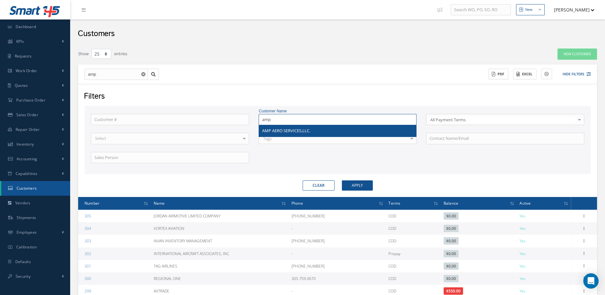
type input "amp"
click at [285, 126] on div "AMP AERO SERVICES,LLC." at bounding box center [338, 130] width 158 height 11
type input "AMP AERO SERVICES,LLC."
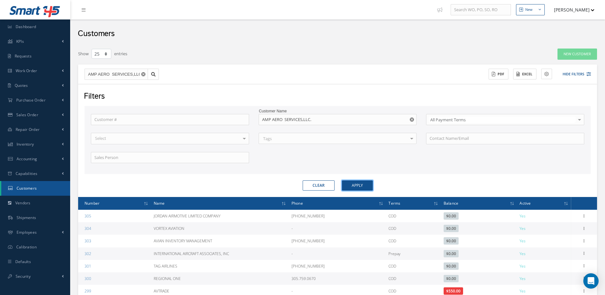
click at [360, 189] on button "Apply" at bounding box center [357, 185] width 31 height 10
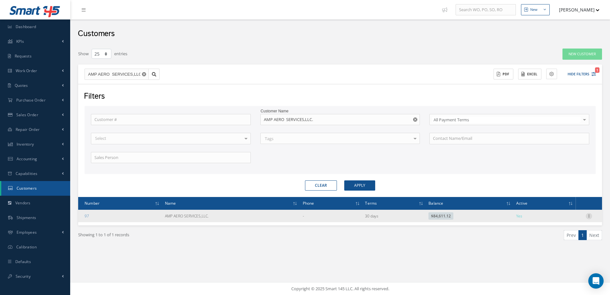
click at [587, 216] on icon at bounding box center [589, 215] width 6 height 5
click at [518, 275] on link "Current Statement" at bounding box center [513, 270] width 48 height 18
checkbox input "true"
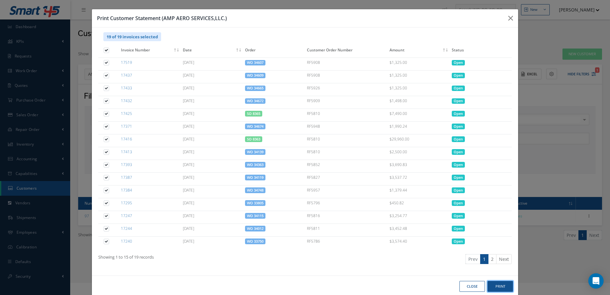
click at [0, 0] on button "Print" at bounding box center [0, 0] width 0 height 0
click at [0, 0] on icon "button" at bounding box center [0, 0] width 0 height 0
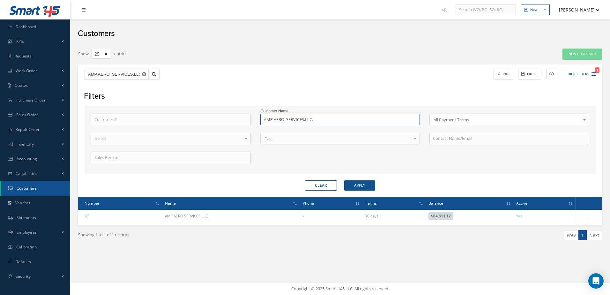
drag, startPoint x: 391, startPoint y: 122, endPoint x: 394, endPoint y: 119, distance: 4.8
click at [391, 121] on input "AMP AERO SERVICES,LLC." at bounding box center [340, 119] width 160 height 11
type input "AMP AERO SERVICES,LLC"
type input "AMP AERO SERVICES,LL"
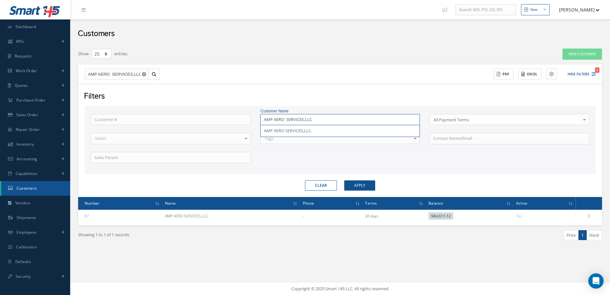
type input "AMP AERO SERVICES,LL"
type input "AMP AERO SERVICES,L"
type input "AMP AERO SERVICES,"
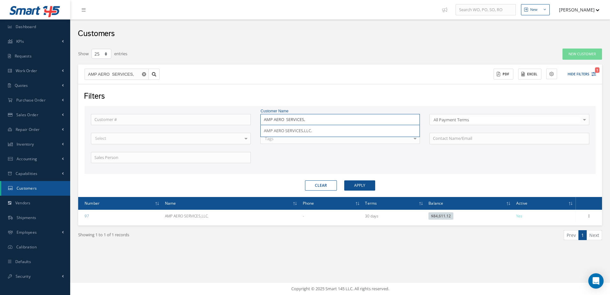
type input "AMP AERO SERVICES"
type input "AMP AERO SERVICE"
type input "AMP AERO SERVIC"
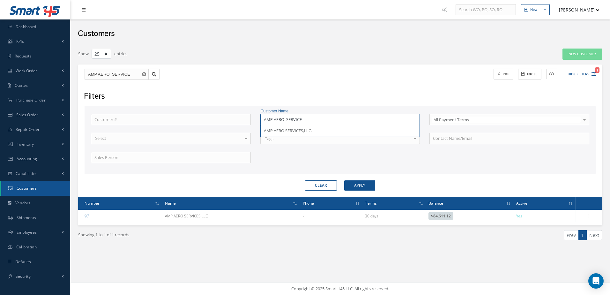
type input "AMP AERO SERVIC"
type input "AMP AERO SERVI"
type input "AMP AERO SERV"
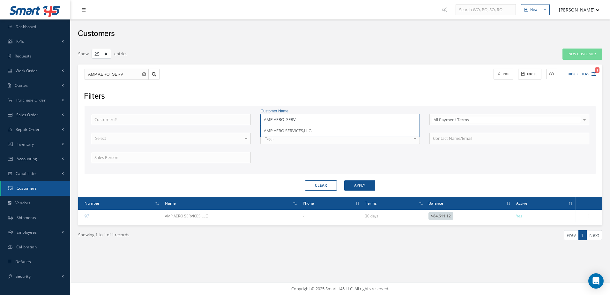
type input "AMP AERO SER"
type input "AMP AERO SE"
type input "AMP AERO S"
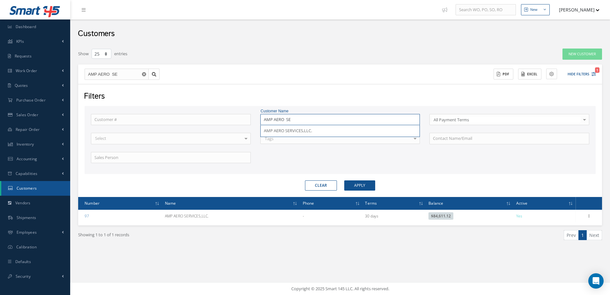
type input "AMP AERO S"
type input "AMP AERO"
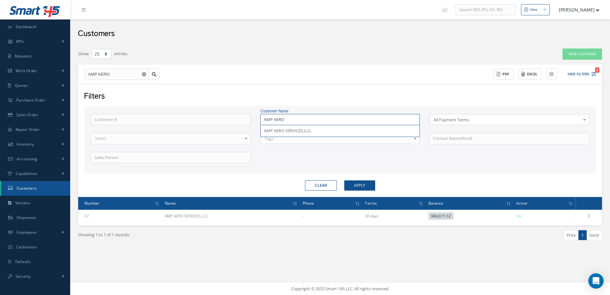
type input "AMP AERO"
type input "AMP AER"
type input "AMP AE"
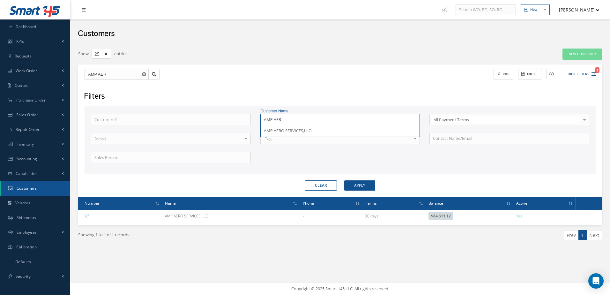
type input "AMP AE"
type input "AMP A"
type input "AMP"
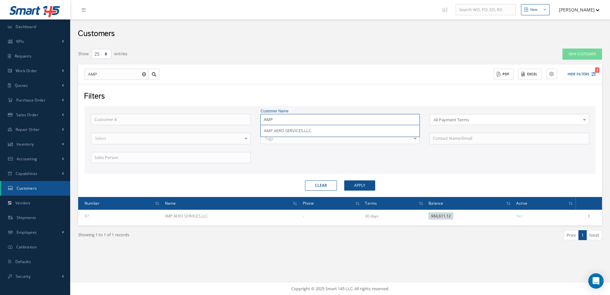
type input "AMP"
type input "AM"
type input "A"
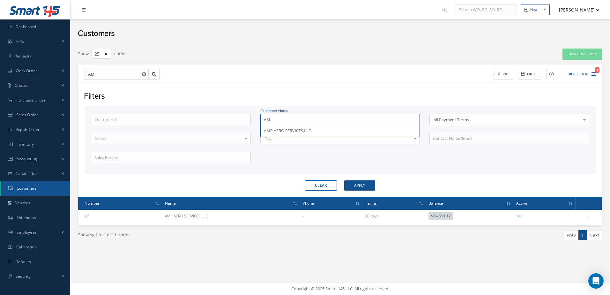
type input "A"
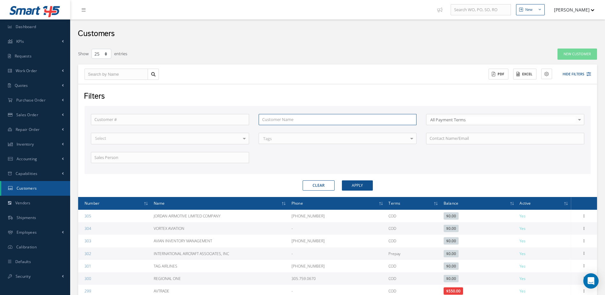
type input "a"
type input "ae"
type input "aer"
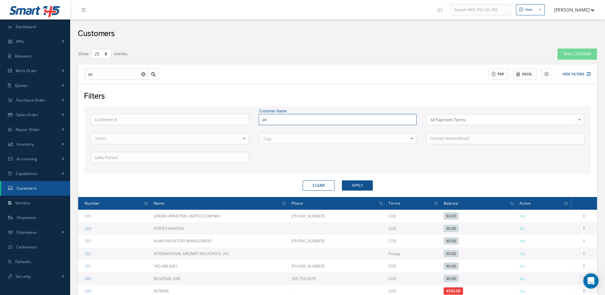
type input "aer"
type input "aero"
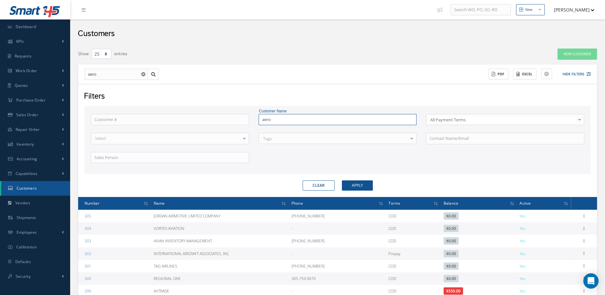
type input "aero e"
type input "aero en"
type input "aero eng"
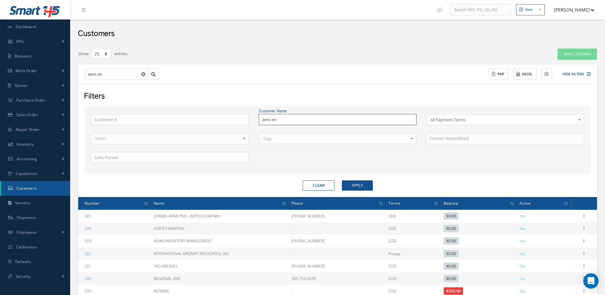
type input "aero eng"
type input "aero engi"
type input "aero engin"
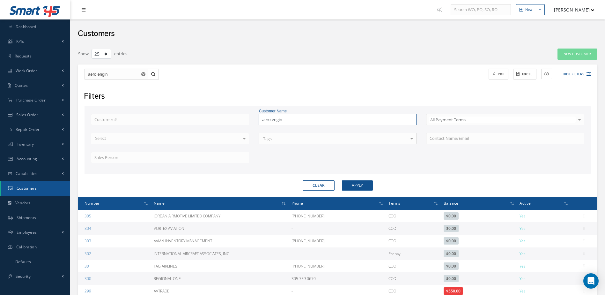
type input "aero engine"
type input "aero engines"
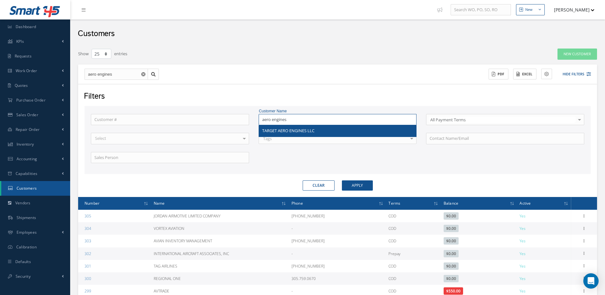
type input "aero engine"
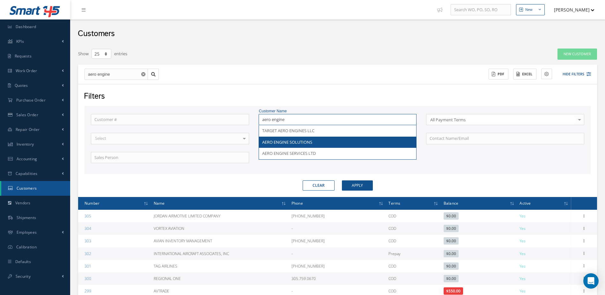
type input "aero engine"
click at [315, 142] on div "AERO ENGINE SOLUTIONS" at bounding box center [337, 142] width 151 height 6
type input "AERO ENGINE SOLUTIONS"
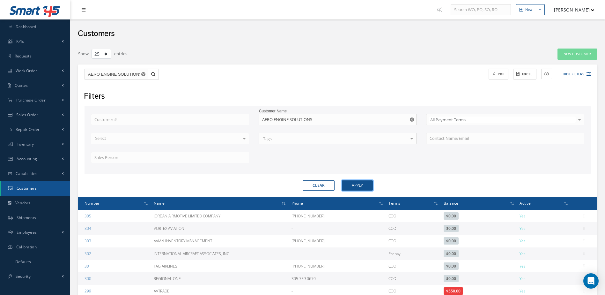
click at [363, 180] on button "Apply" at bounding box center [357, 185] width 31 height 10
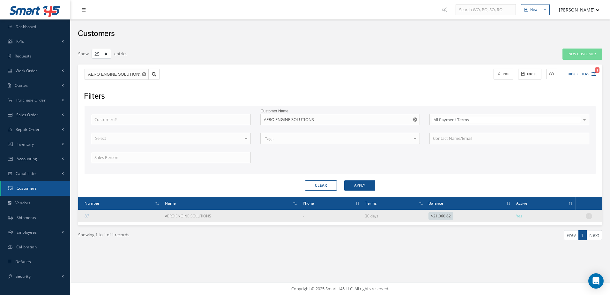
click at [590, 215] on icon at bounding box center [589, 215] width 6 height 5
click at [515, 269] on link "Current Statement" at bounding box center [513, 270] width 48 height 18
checkbox input "true"
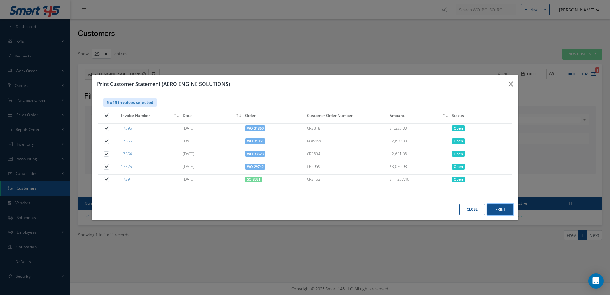
click at [0, 0] on button "Print" at bounding box center [0, 0] width 0 height 0
click at [0, 0] on icon "button" at bounding box center [0, 0] width 0 height 0
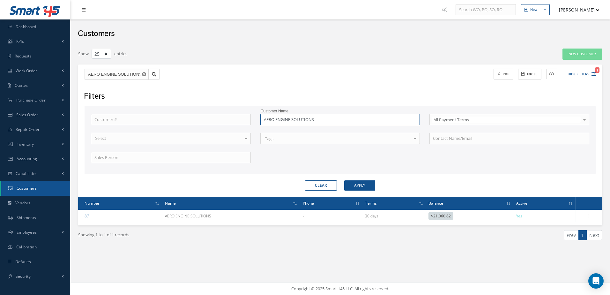
click at [330, 122] on input "AERO ENGINE SOLUTIONS" at bounding box center [340, 119] width 160 height 11
type input "AERO ENGINE SOLUTION"
type input "AERO ENGINE SOLUTIO"
type input "AERO ENGINE SOLUTI"
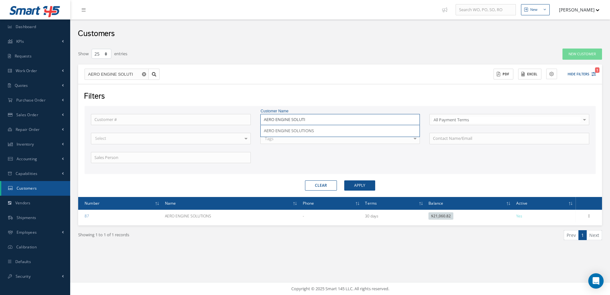
type input "AERO ENGINE SOLUT"
type input "AERO ENGINE SOLU"
type input "AERO ENGINE SOL"
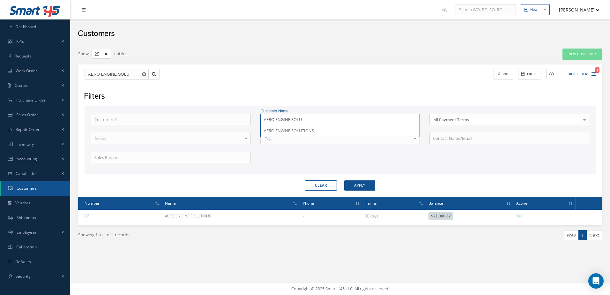
type input "AERO ENGINE SOL"
type input "AERO ENGINE SO"
type input "AERO ENGINE S"
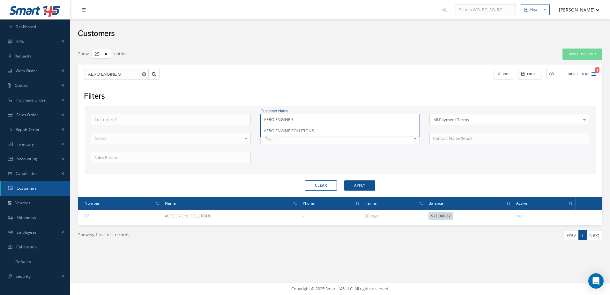
type input "AERO ENGINE"
type input "AERO ENGIN"
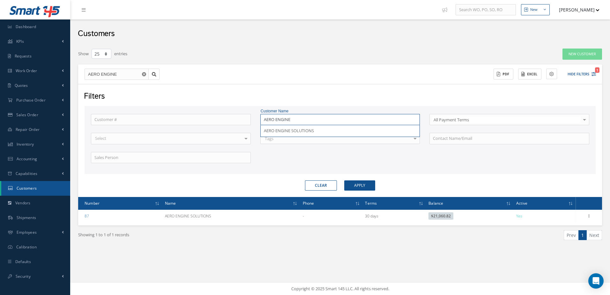
type input "AERO ENGIN"
type input "AERO ENGI"
type input "AERO ENG"
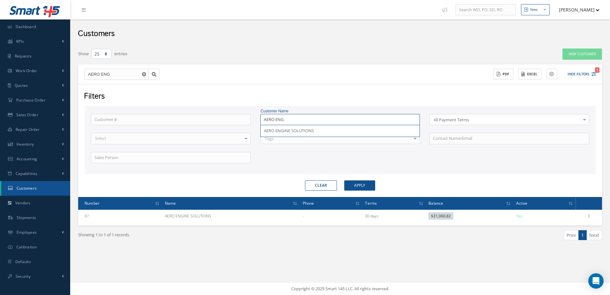
type input "AERO EN"
type input "AERO E"
type input "AERO"
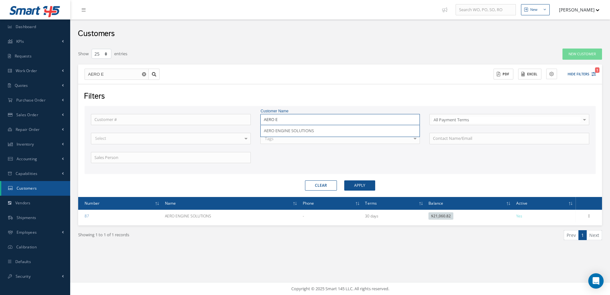
type input "AERO"
type input "AER"
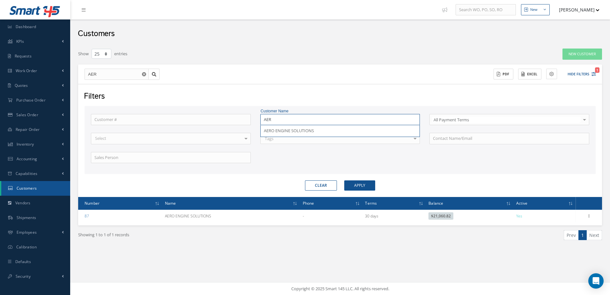
type input "AE"
type input "A"
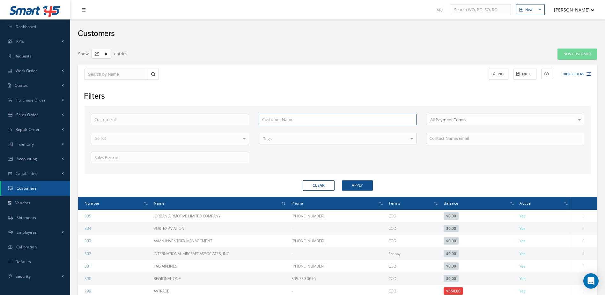
type input "s"
type input "se"
type input "set"
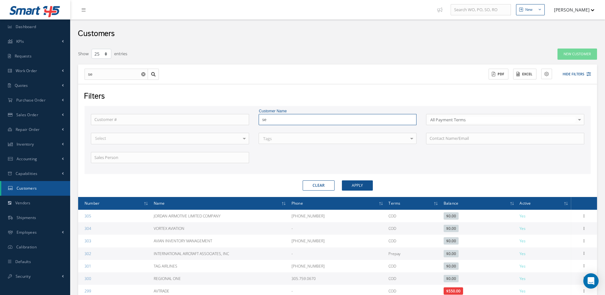
type input "set"
type input "setn"
type input "setna"
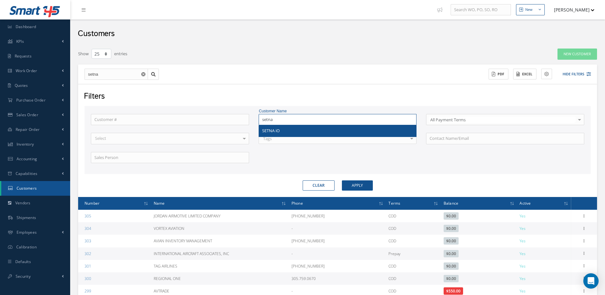
type input "setna"
click at [302, 130] on div "SETNA iO" at bounding box center [337, 131] width 151 height 6
type input "SETNA iO"
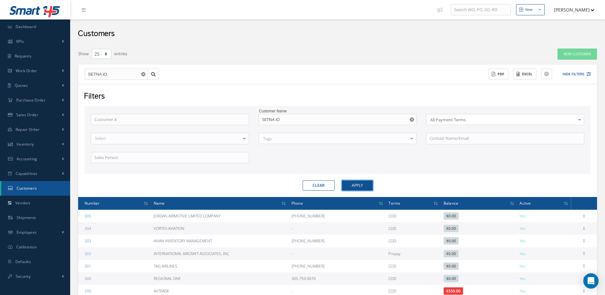
click at [365, 186] on button "Apply" at bounding box center [357, 185] width 31 height 10
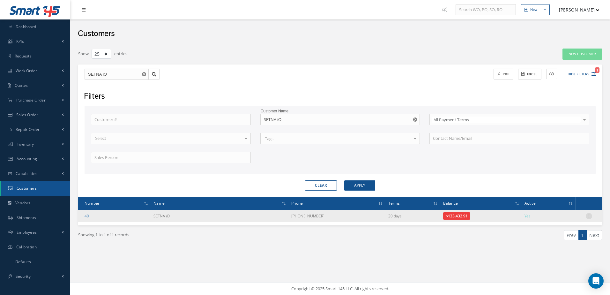
click at [590, 216] on icon at bounding box center [589, 215] width 6 height 5
click at [501, 269] on link "Current Statement" at bounding box center [513, 270] width 48 height 18
checkbox input "true"
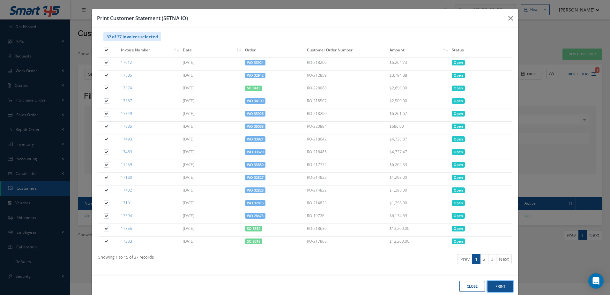
click at [0, 0] on button "Print" at bounding box center [0, 0] width 0 height 0
